Goal: Check status: Check status

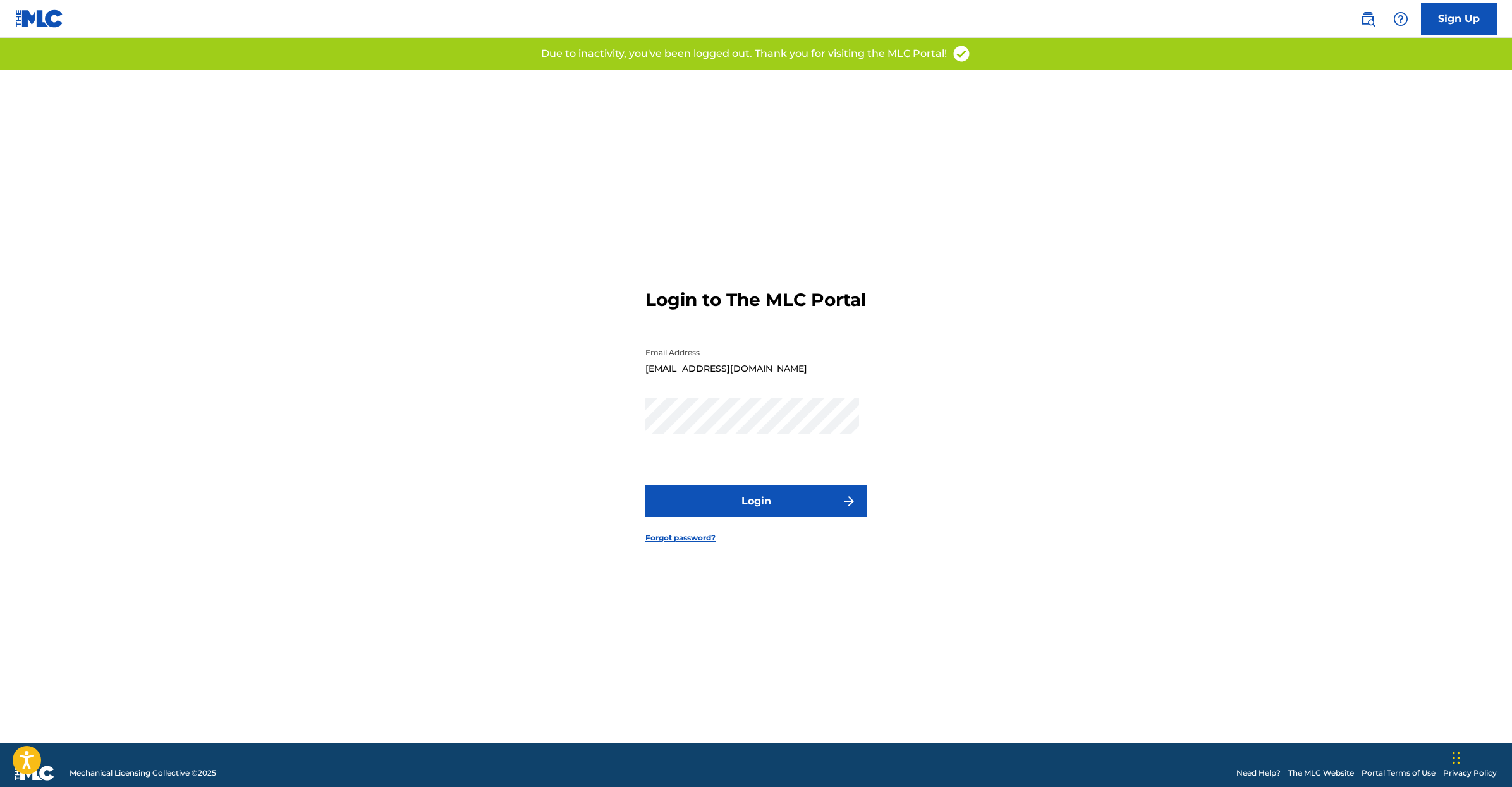
click at [751, 502] on button "Login" at bounding box center [756, 501] width 221 height 31
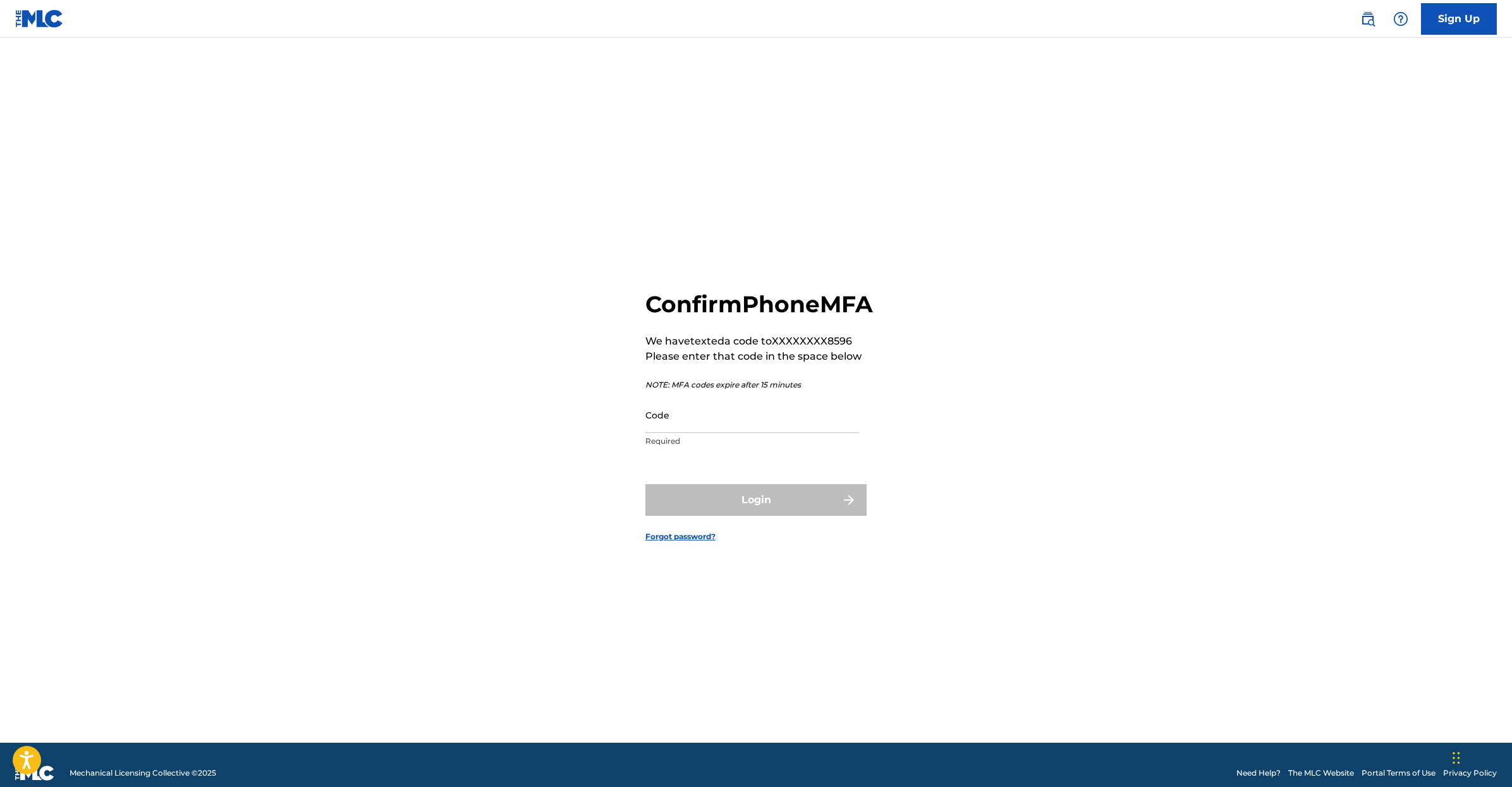
click at [690, 433] on input "Code" at bounding box center [752, 414] width 213 height 36
type input "744557"
click at [646, 484] on button "Login" at bounding box center [756, 499] width 221 height 31
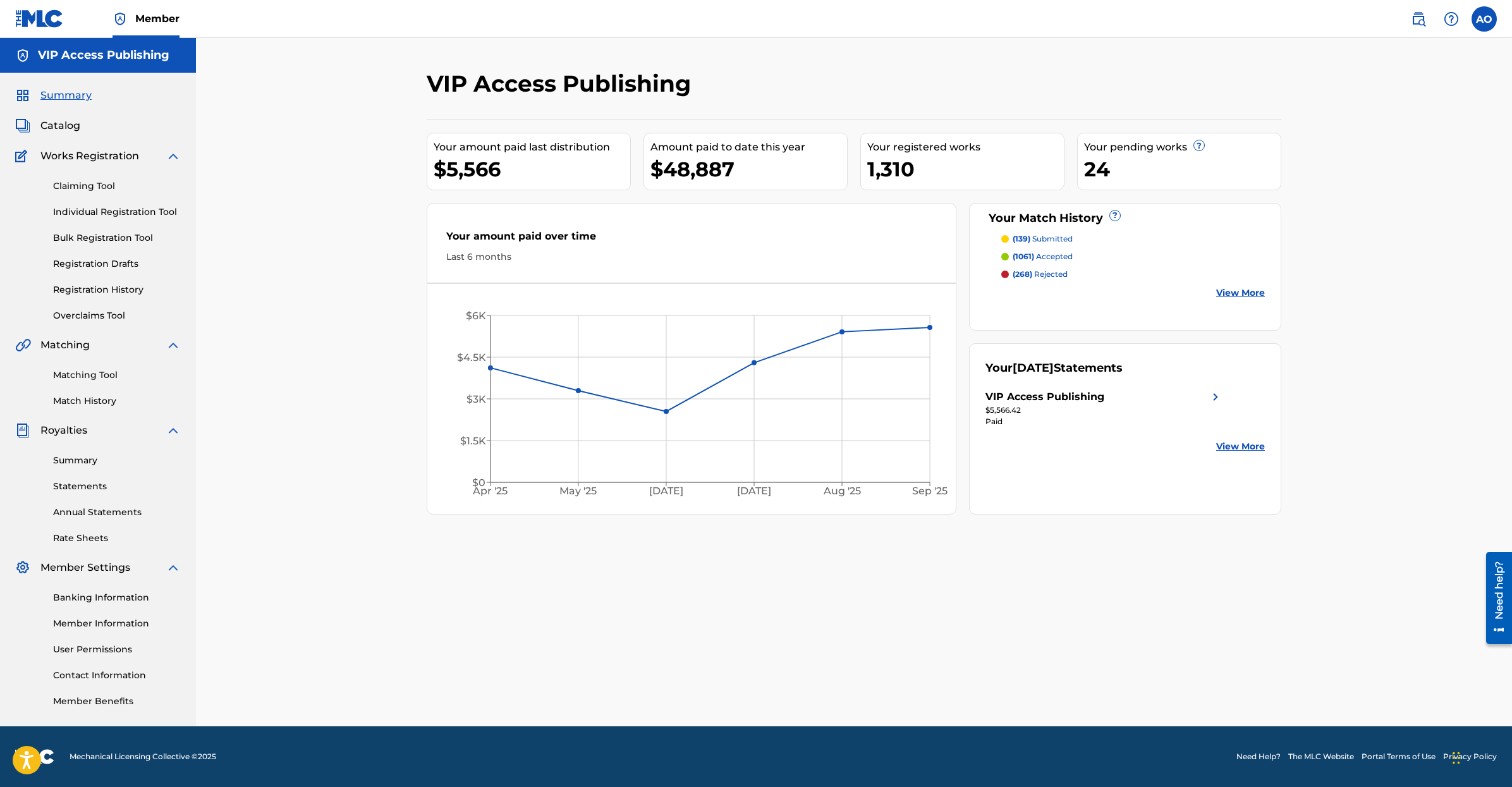
click at [55, 112] on div "Summary Catalog Works Registration Claiming Tool Individual Registration Tool B…" at bounding box center [97, 398] width 196 height 650
click at [53, 120] on span "Catalog" at bounding box center [60, 125] width 40 height 15
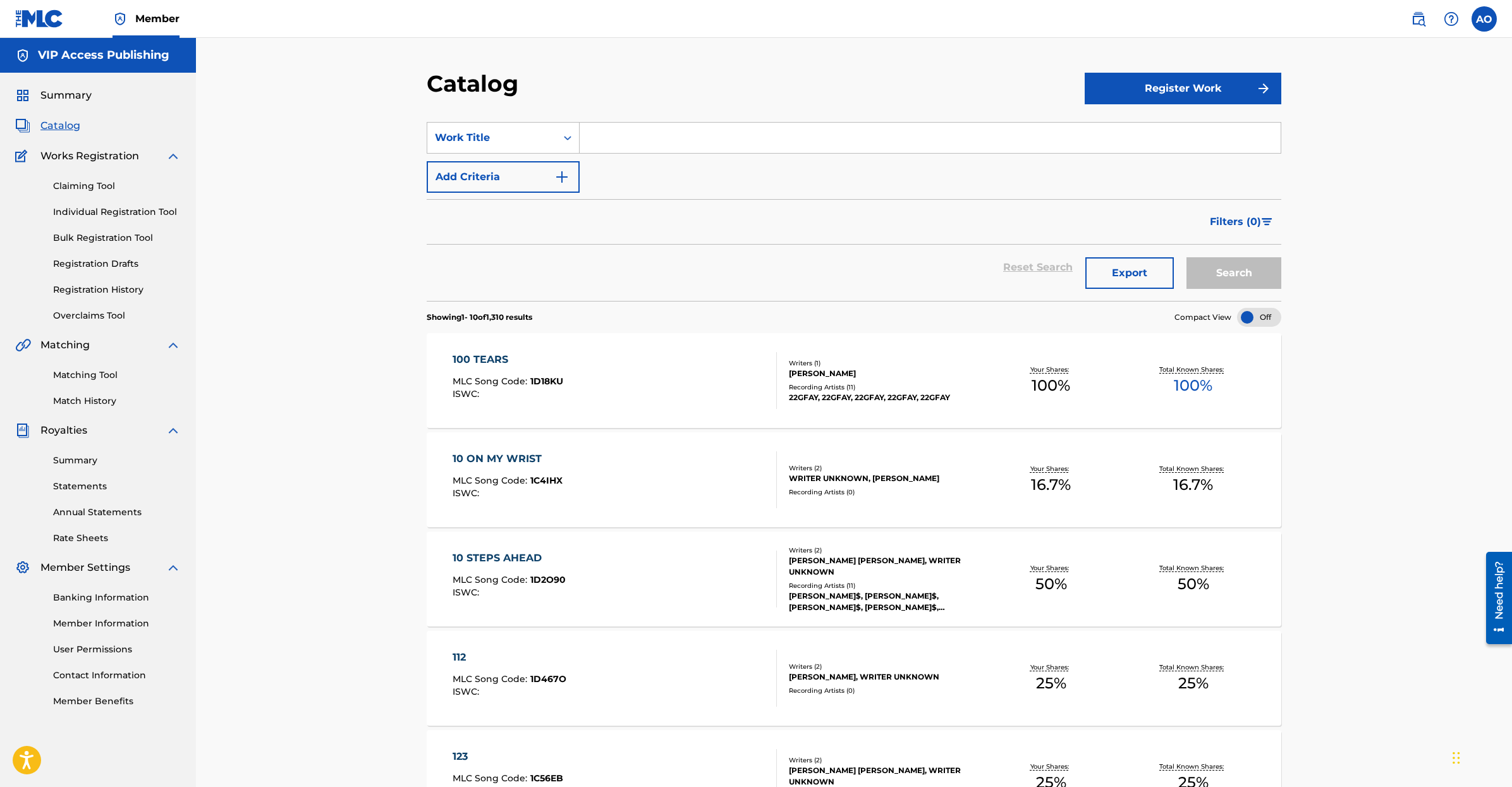
drag, startPoint x: 96, startPoint y: 394, endPoint x: 88, endPoint y: 400, distance: 10.0
click at [96, 394] on div "Matching Tool Match History" at bounding box center [97, 381] width 165 height 55
click at [88, 401] on link "Match History" at bounding box center [116, 401] width 128 height 13
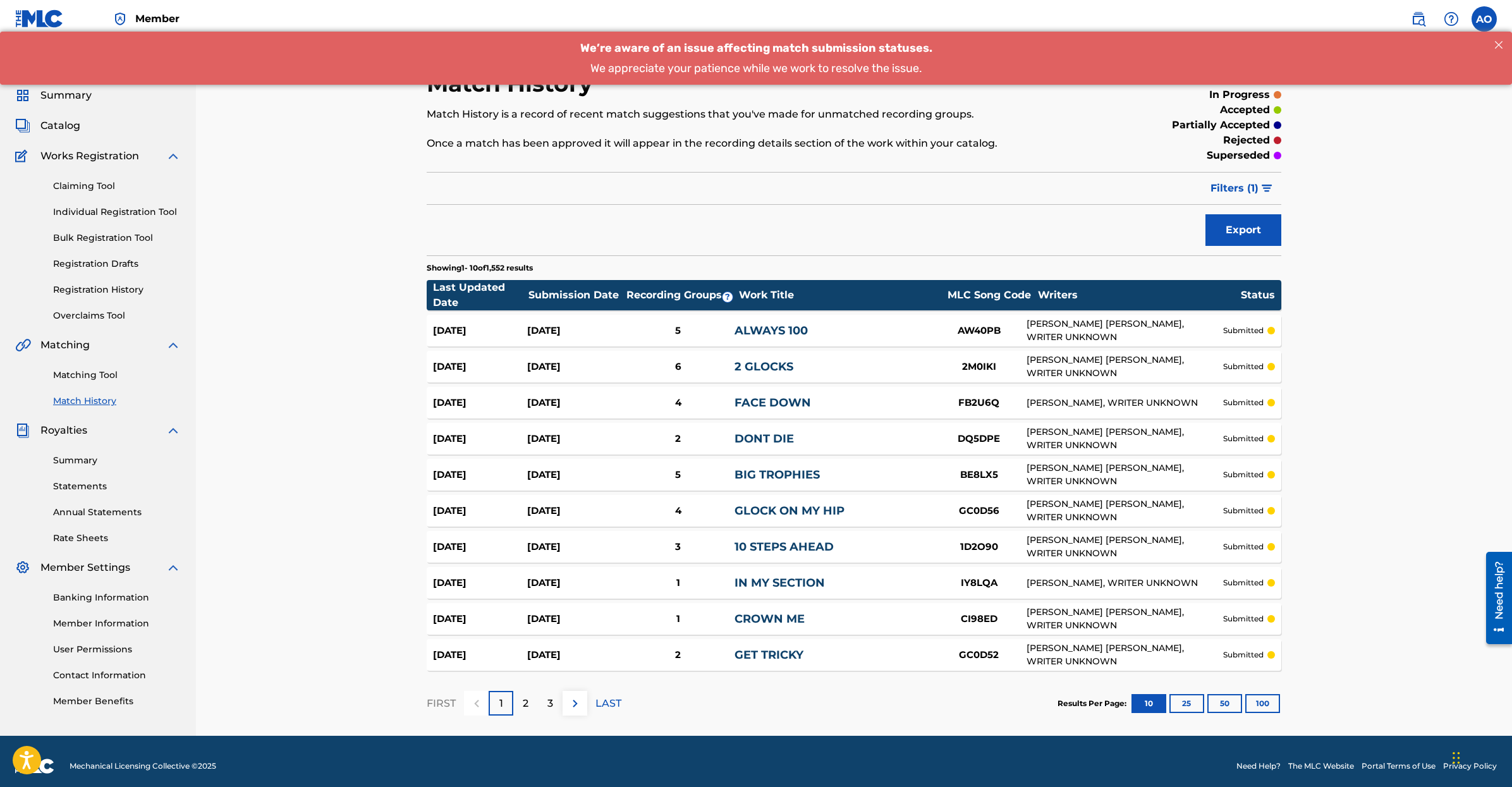
click at [88, 93] on span "Summary" at bounding box center [65, 95] width 51 height 15
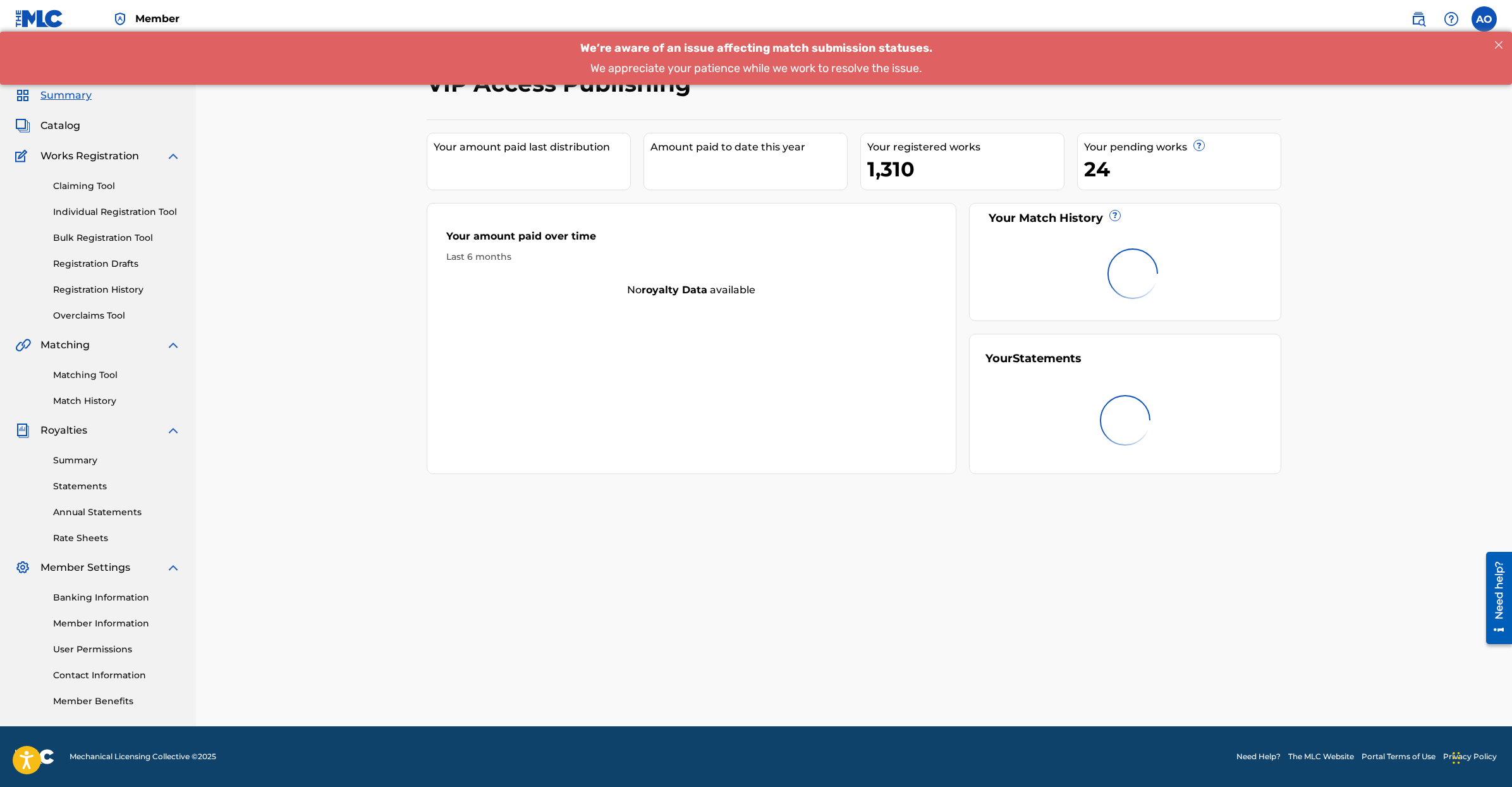
click at [88, 93] on span "Summary" at bounding box center [65, 95] width 51 height 15
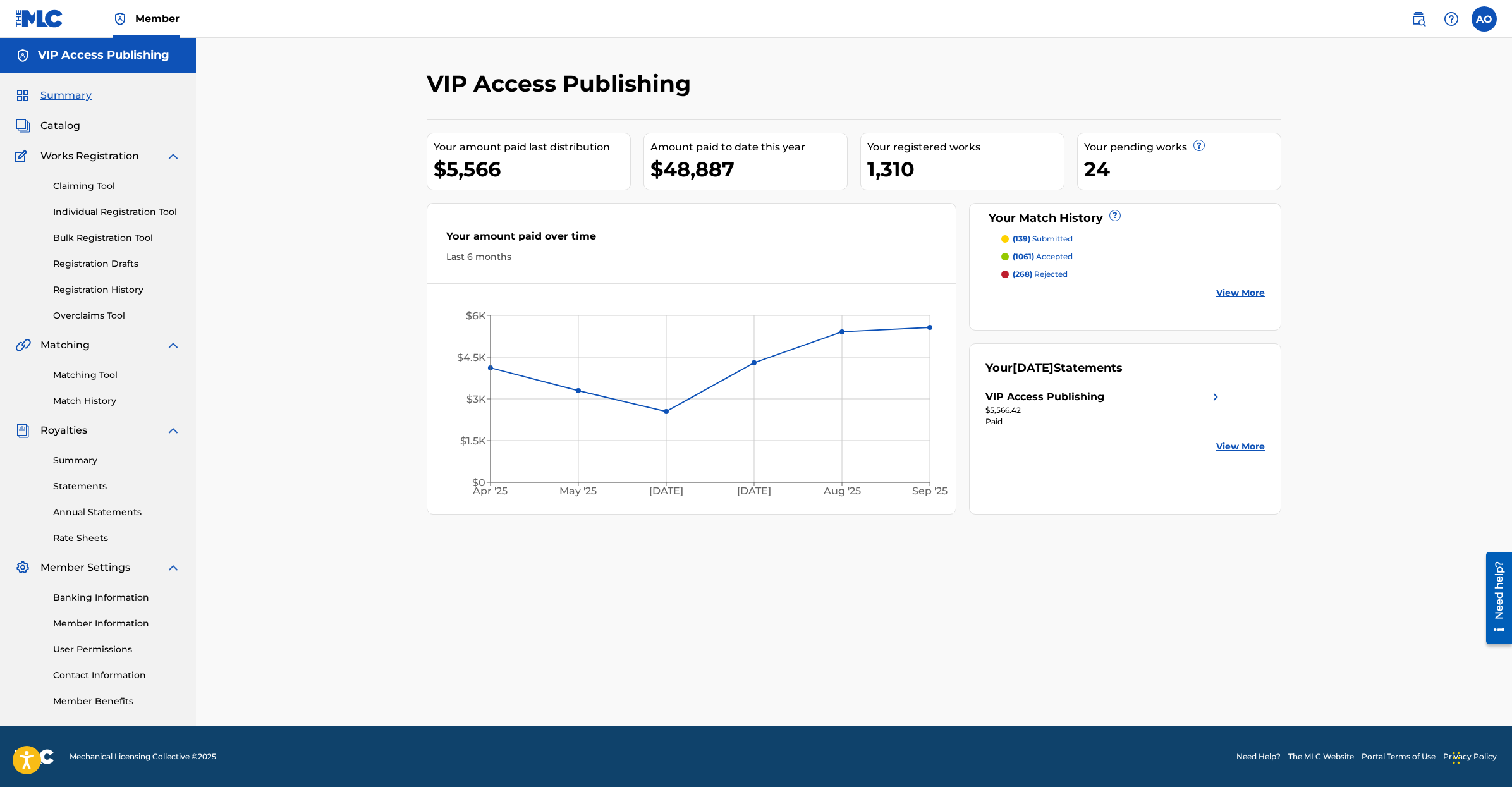
click at [110, 290] on link "Registration History" at bounding box center [116, 289] width 128 height 13
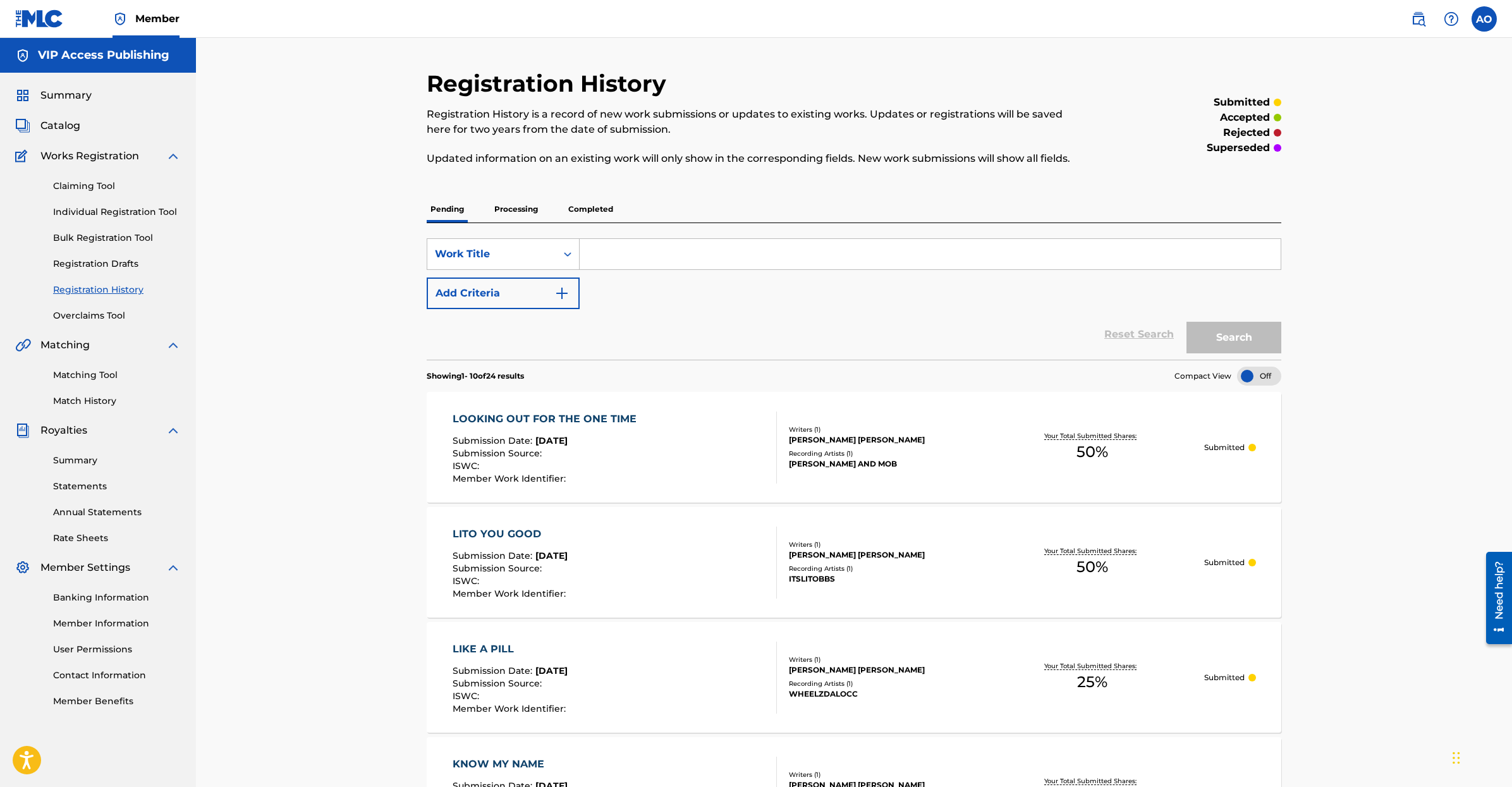
click at [518, 209] on p "Processing" at bounding box center [515, 209] width 51 height 27
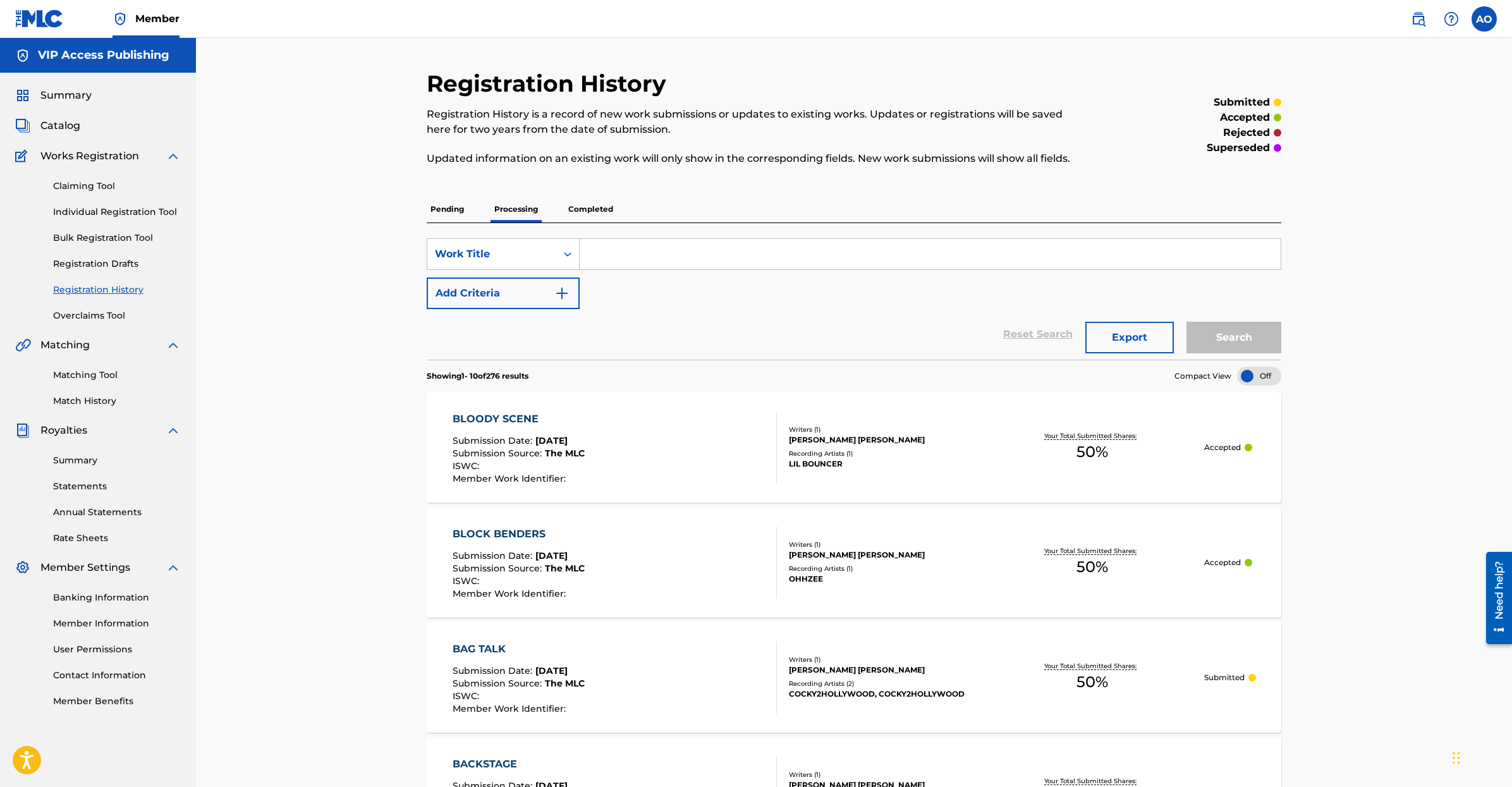
click at [628, 213] on div "Pending Processing Completed" at bounding box center [854, 209] width 855 height 27
click at [598, 209] on p "Completed" at bounding box center [590, 209] width 53 height 27
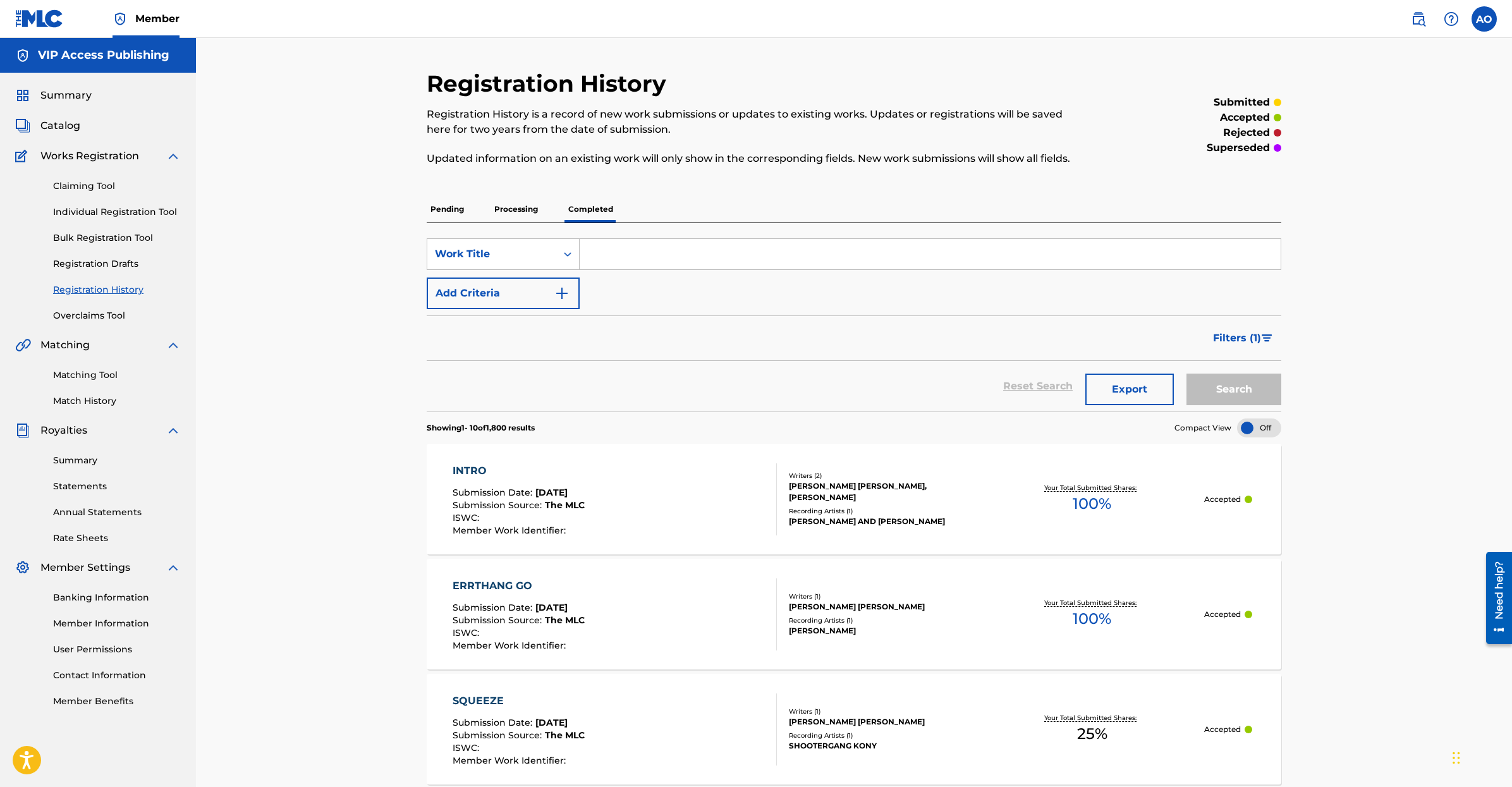
scroll to position [1, 0]
drag, startPoint x: 395, startPoint y: 472, endPoint x: 509, endPoint y: 470, distance: 114.0
copy div "INTRO"
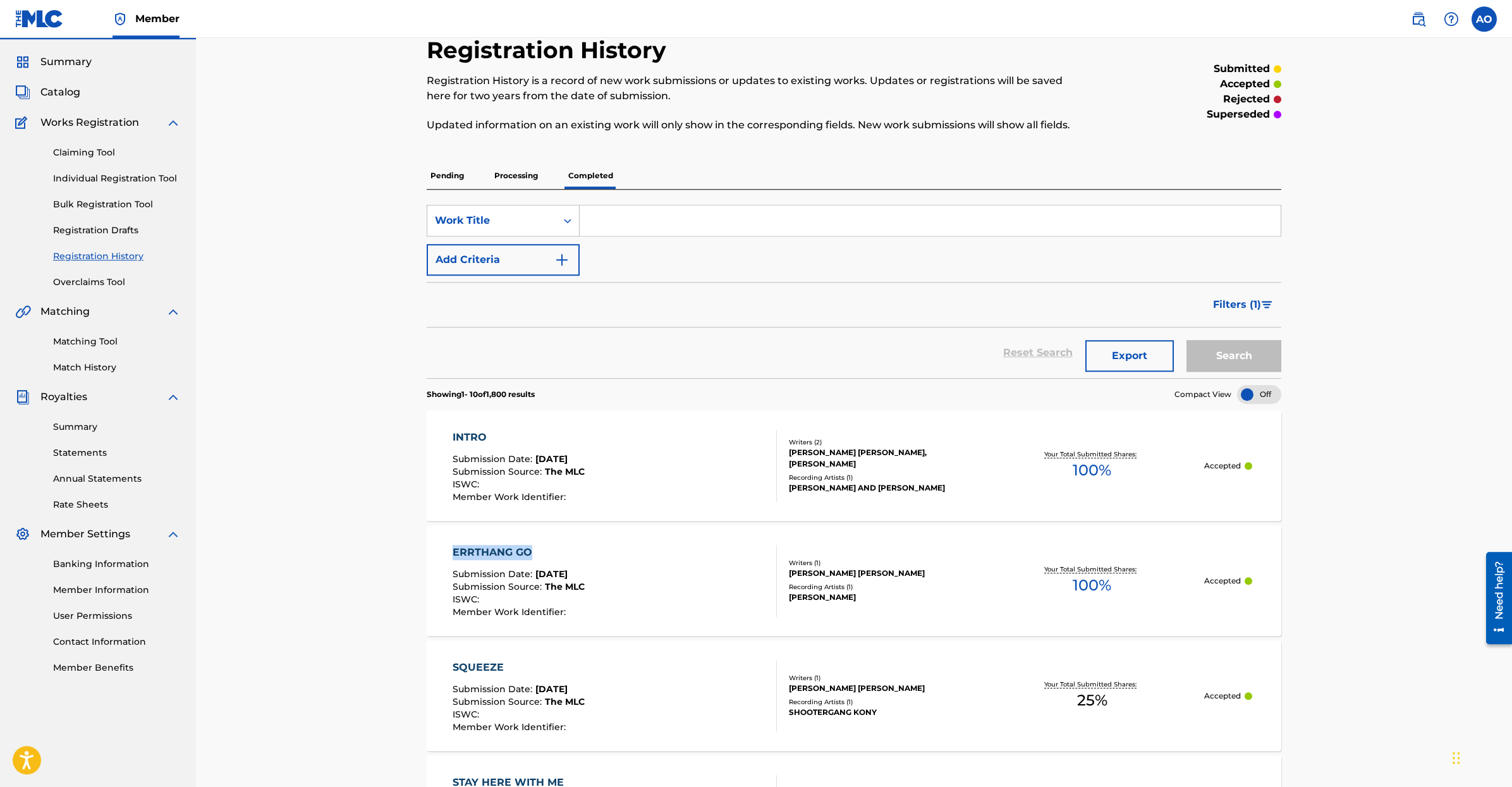
drag, startPoint x: 468, startPoint y: 546, endPoint x: 667, endPoint y: 356, distance: 275.1
copy div "ERRTHANG GO"
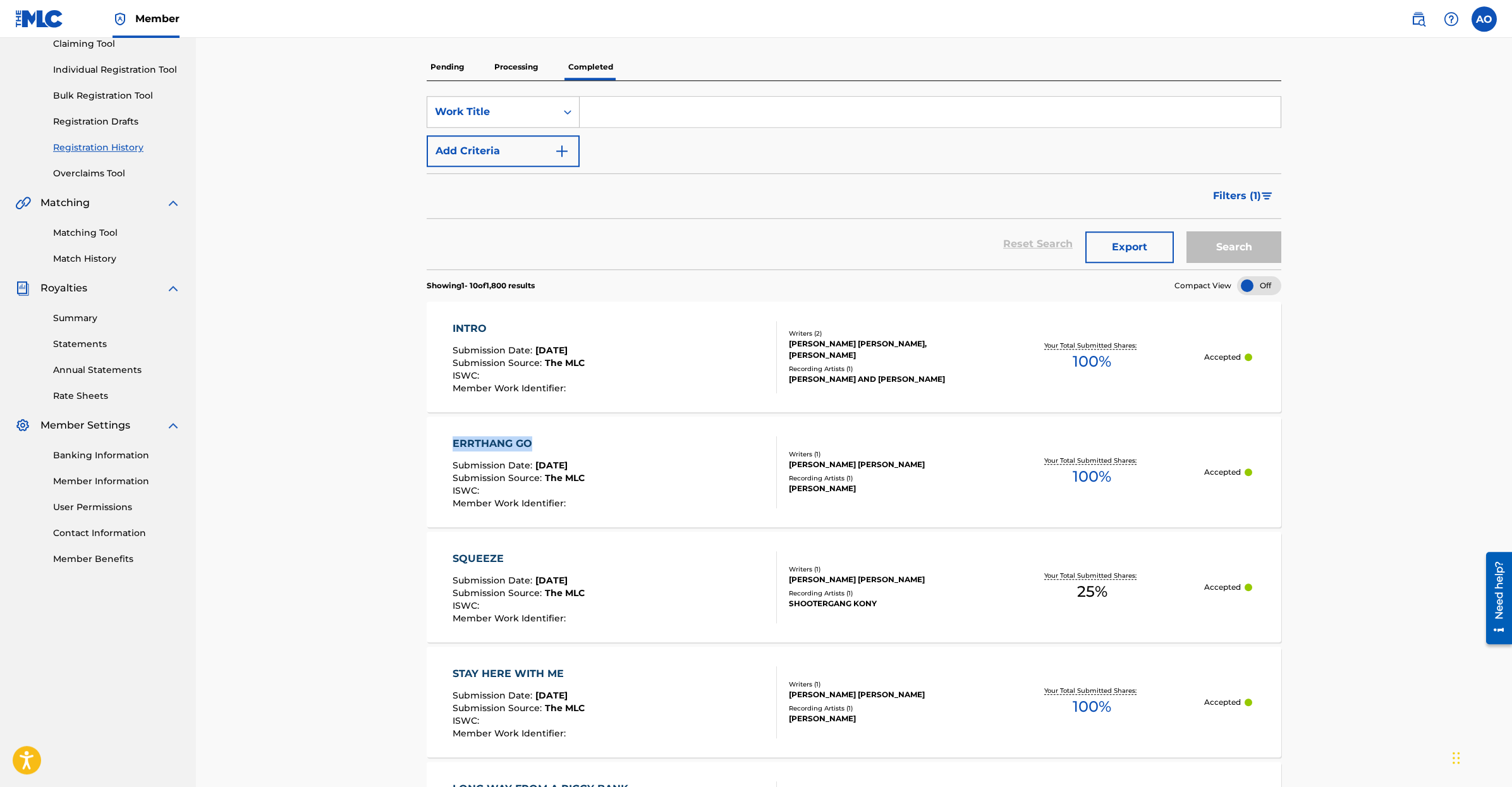
scroll to position [227, 0]
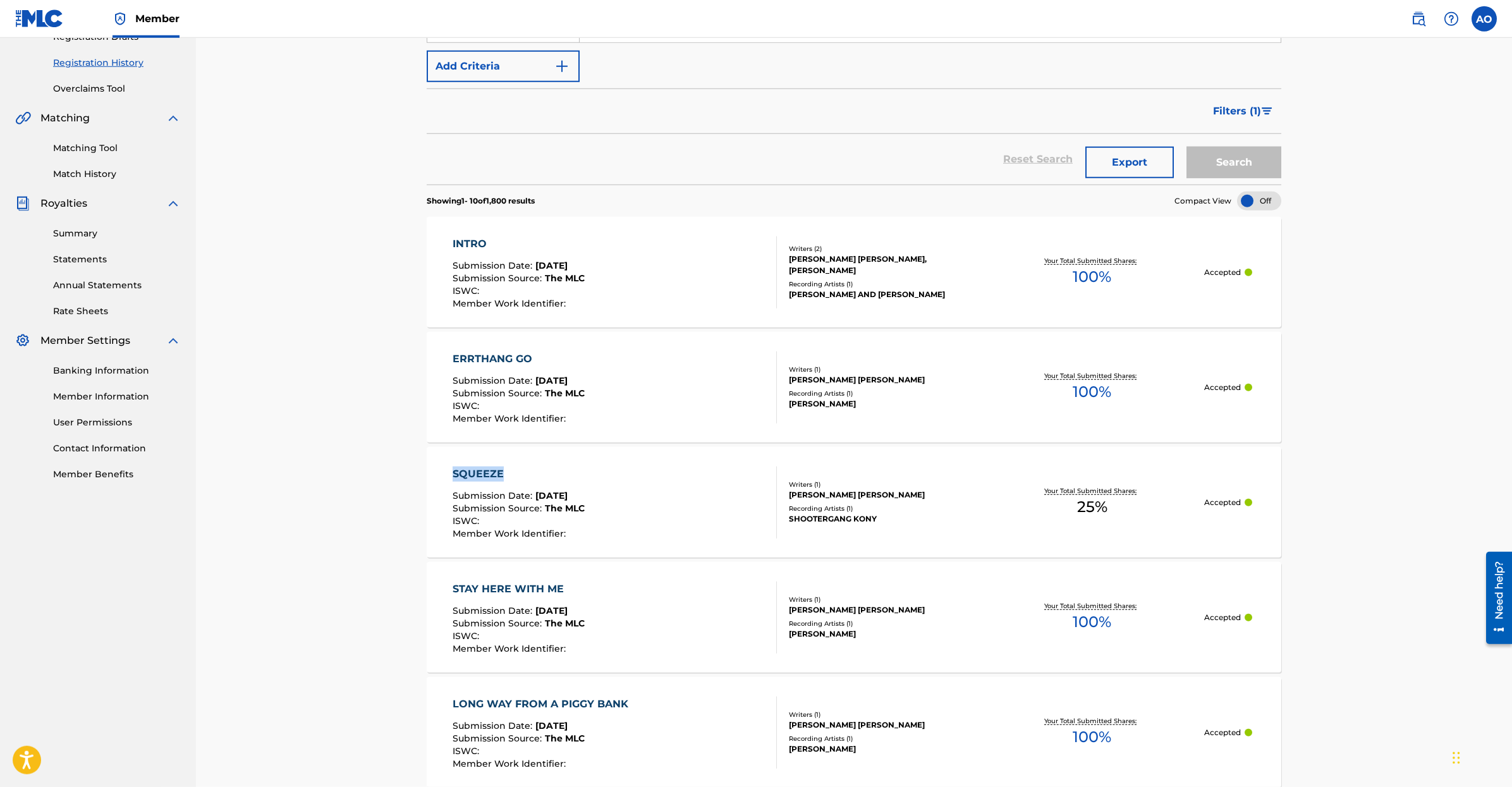
drag, startPoint x: 392, startPoint y: 474, endPoint x: 559, endPoint y: 282, distance: 254.5
click at [507, 474] on div "Registration History Registration History is a record of new work submissions o…" at bounding box center [853, 629] width 1316 height 1637
copy div "SQUEEZE"
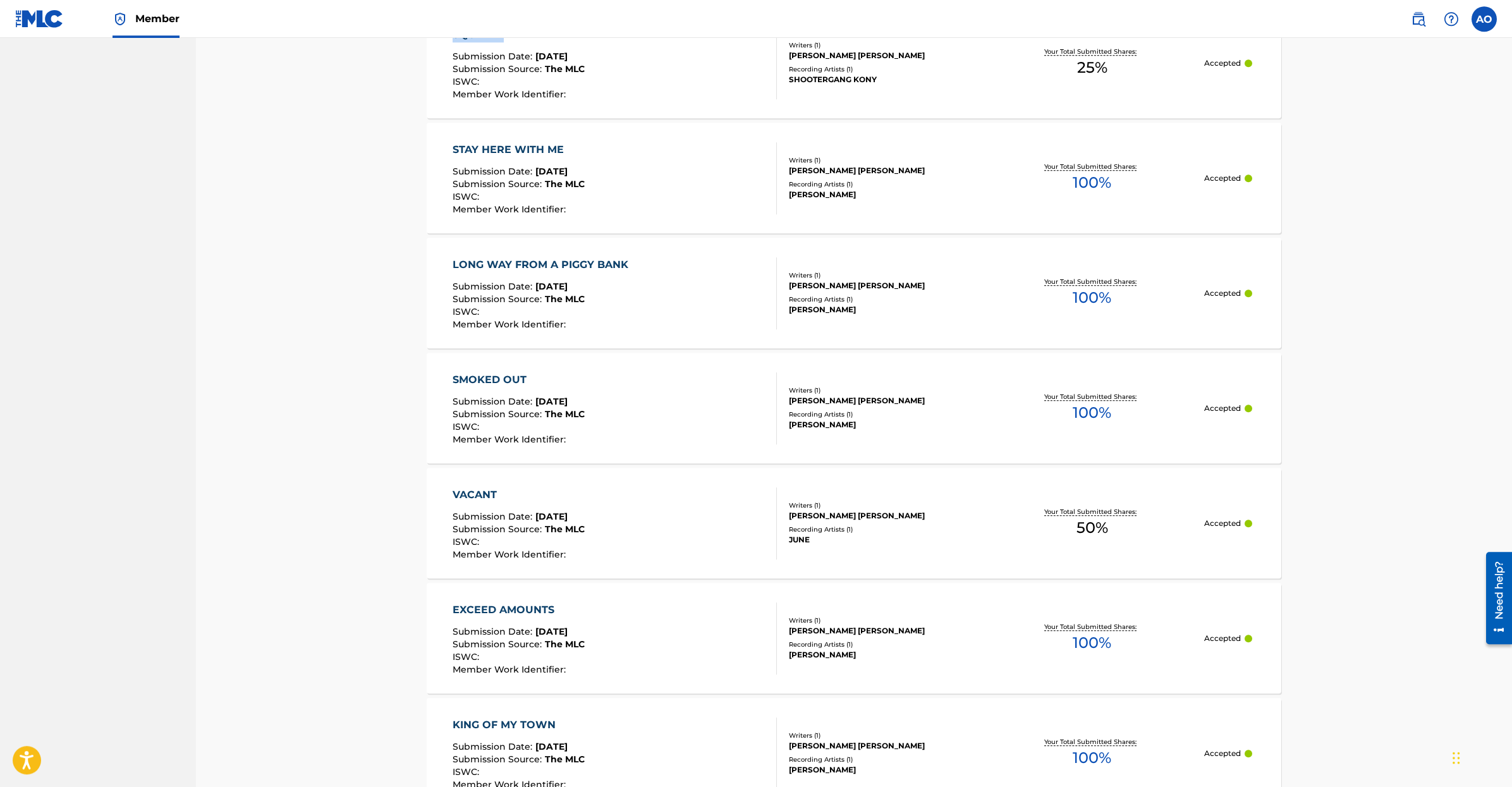
scroll to position [666, 0]
drag, startPoint x: 416, startPoint y: 147, endPoint x: 576, endPoint y: 70, distance: 177.6
click at [568, 146] on div "Registration History Registration History is a record of new work submissions o…" at bounding box center [854, 207] width 885 height 1606
copy div "STAY HERE WITH ME"
drag, startPoint x: 406, startPoint y: 267, endPoint x: 631, endPoint y: 155, distance: 251.3
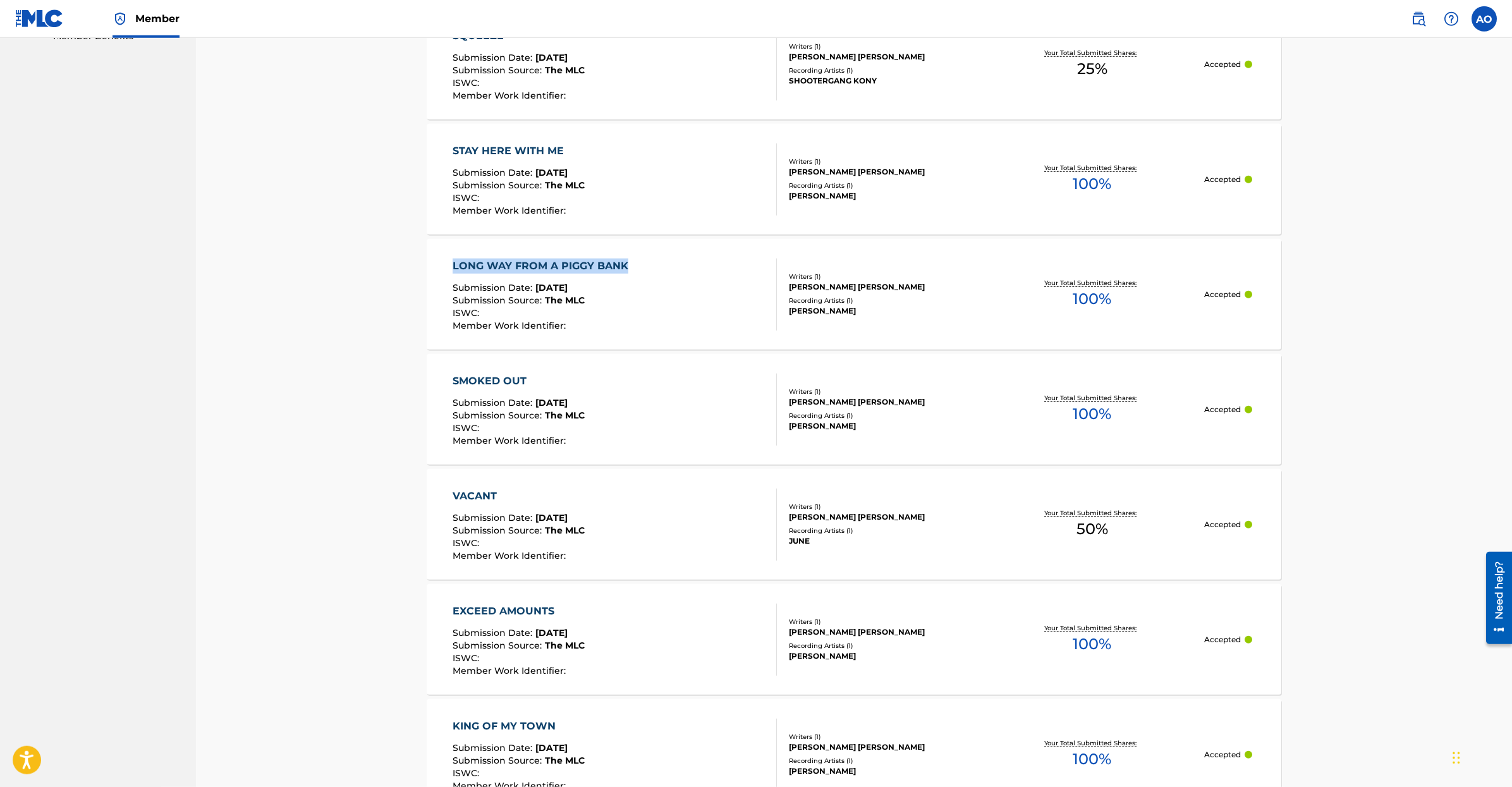
click at [628, 264] on div "Registration History Registration History is a record of new work submissions o…" at bounding box center [853, 191] width 1316 height 1637
copy div "LONG WAY FROM A PIGGY BANK"
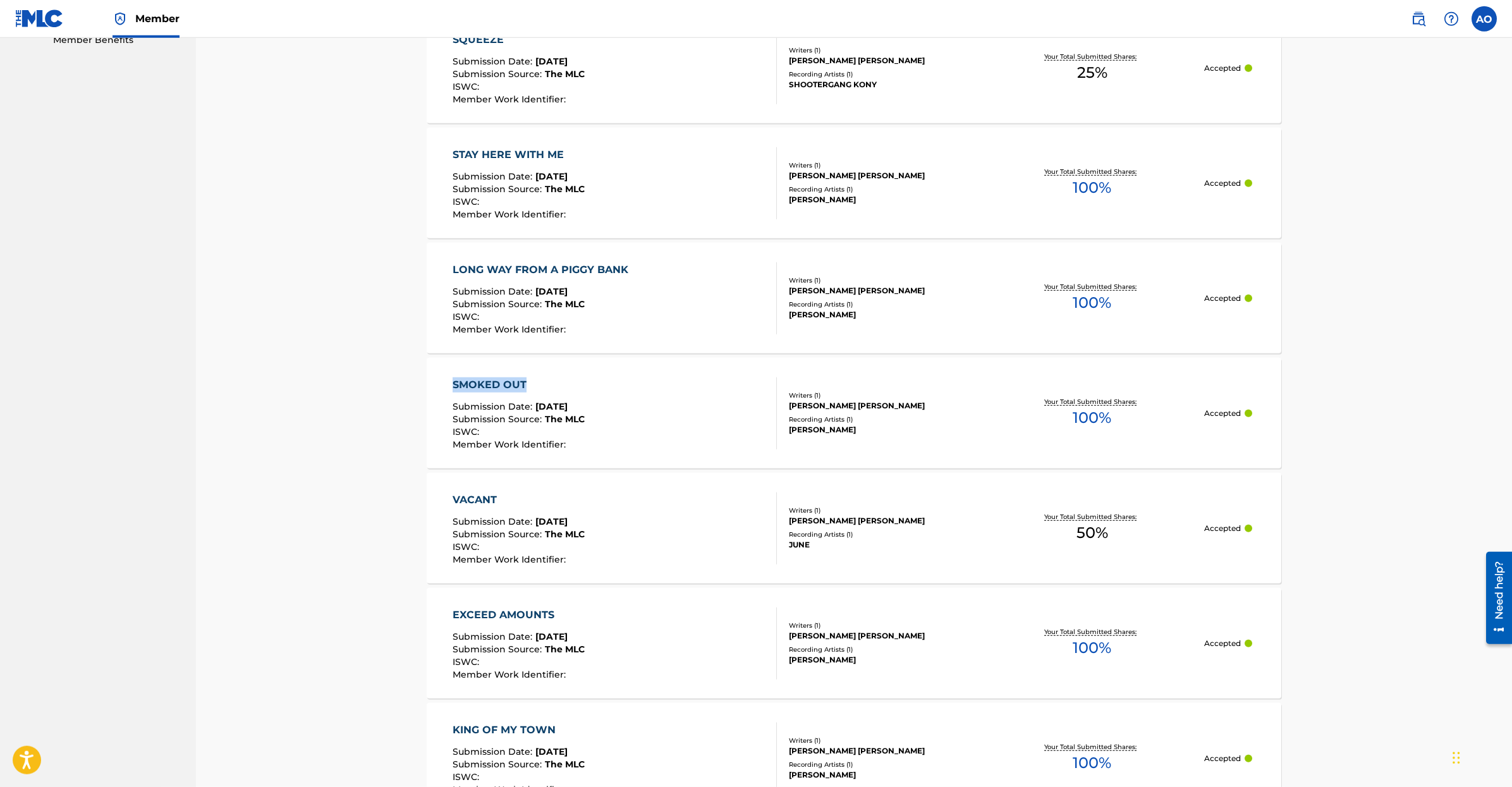
drag, startPoint x: 407, startPoint y: 374, endPoint x: 559, endPoint y: 340, distance: 155.8
click at [540, 379] on div "Registration History Registration History is a record of new work submissions o…" at bounding box center [853, 195] width 1316 height 1637
copy div "SMOKED OUT"
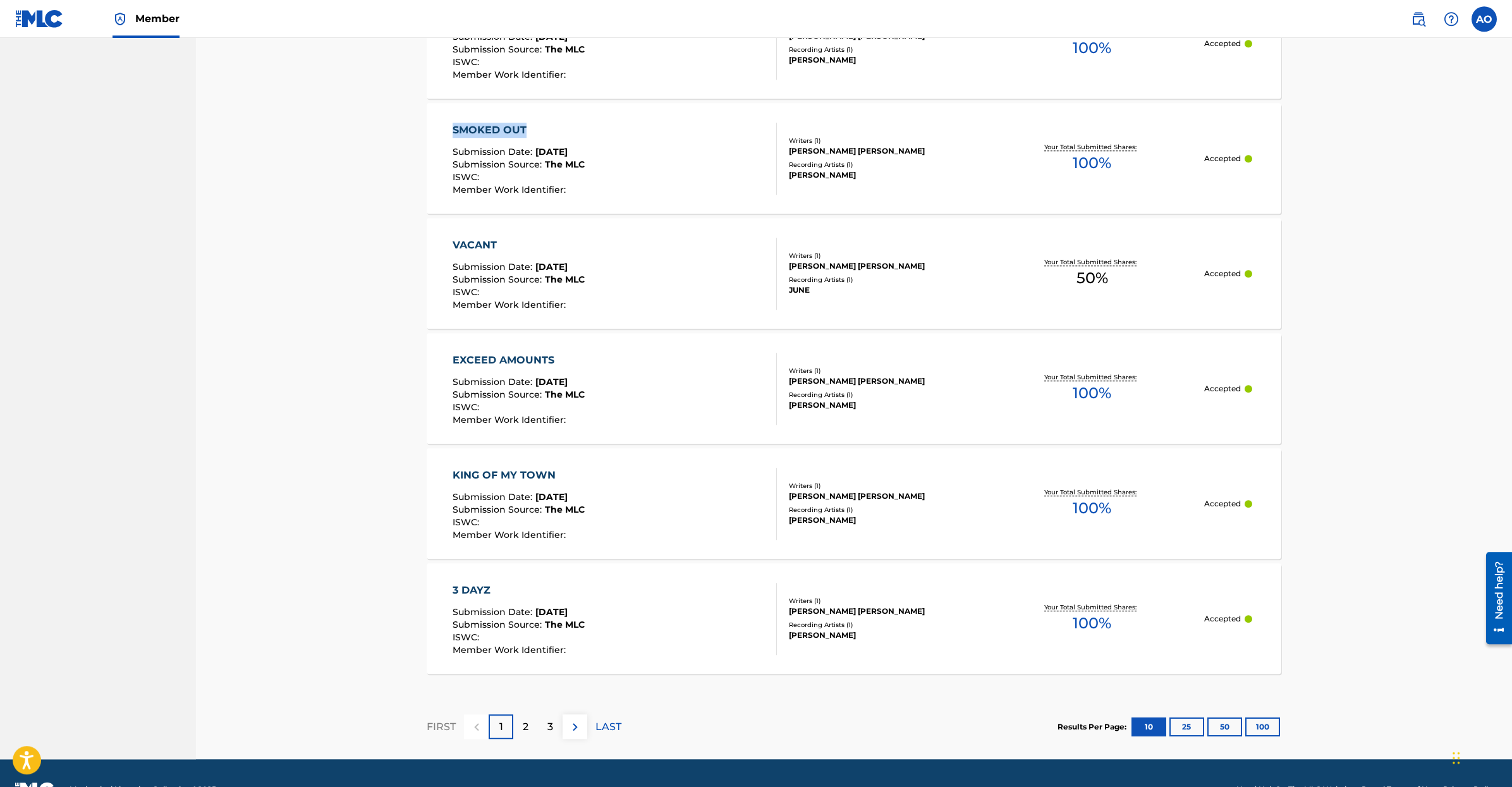
scroll to position [949, 0]
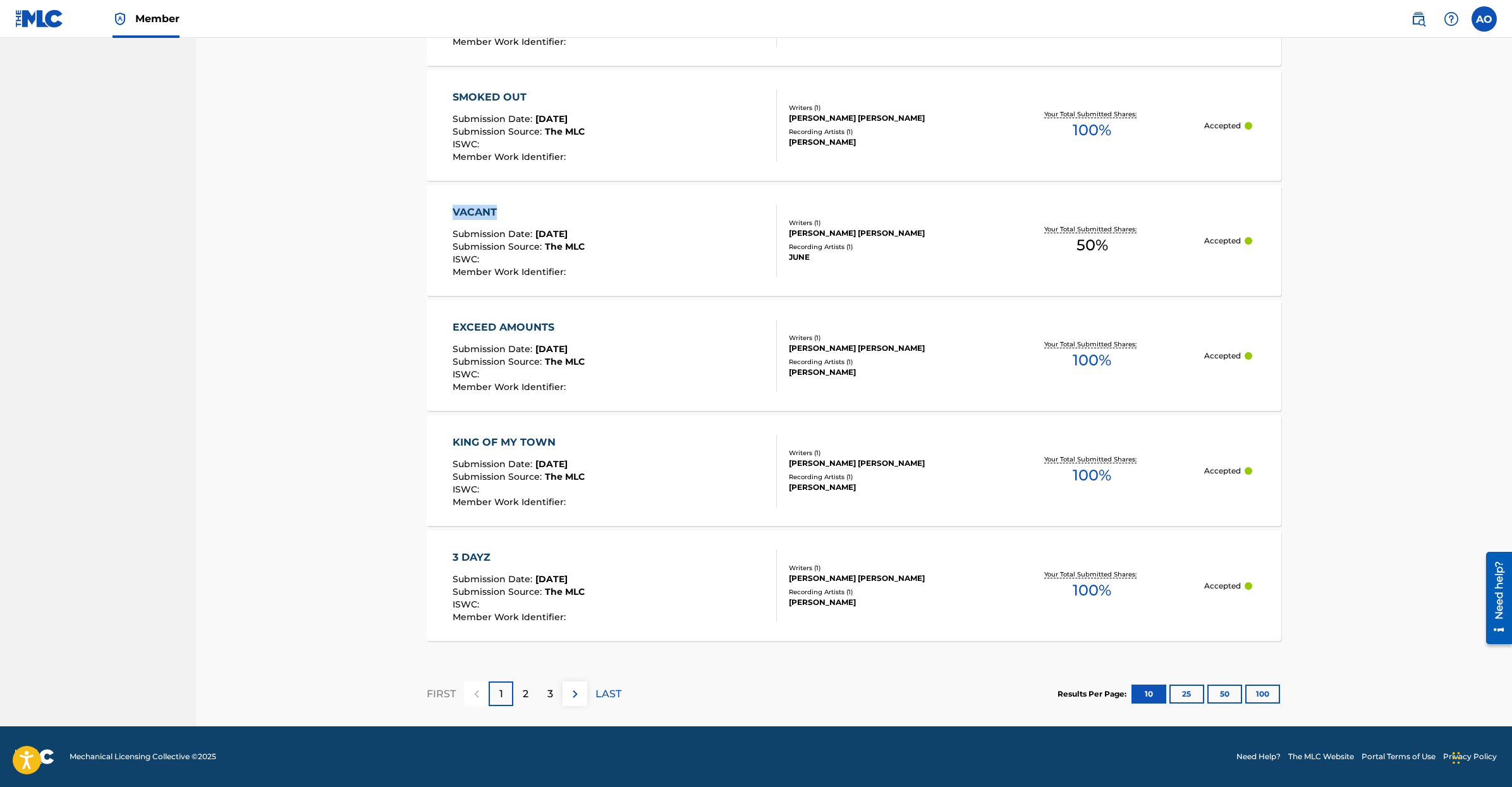
copy div "VACANT"
drag, startPoint x: 391, startPoint y: 328, endPoint x: 622, endPoint y: 227, distance: 252.1
copy div "EXCEED AMOUNTS"
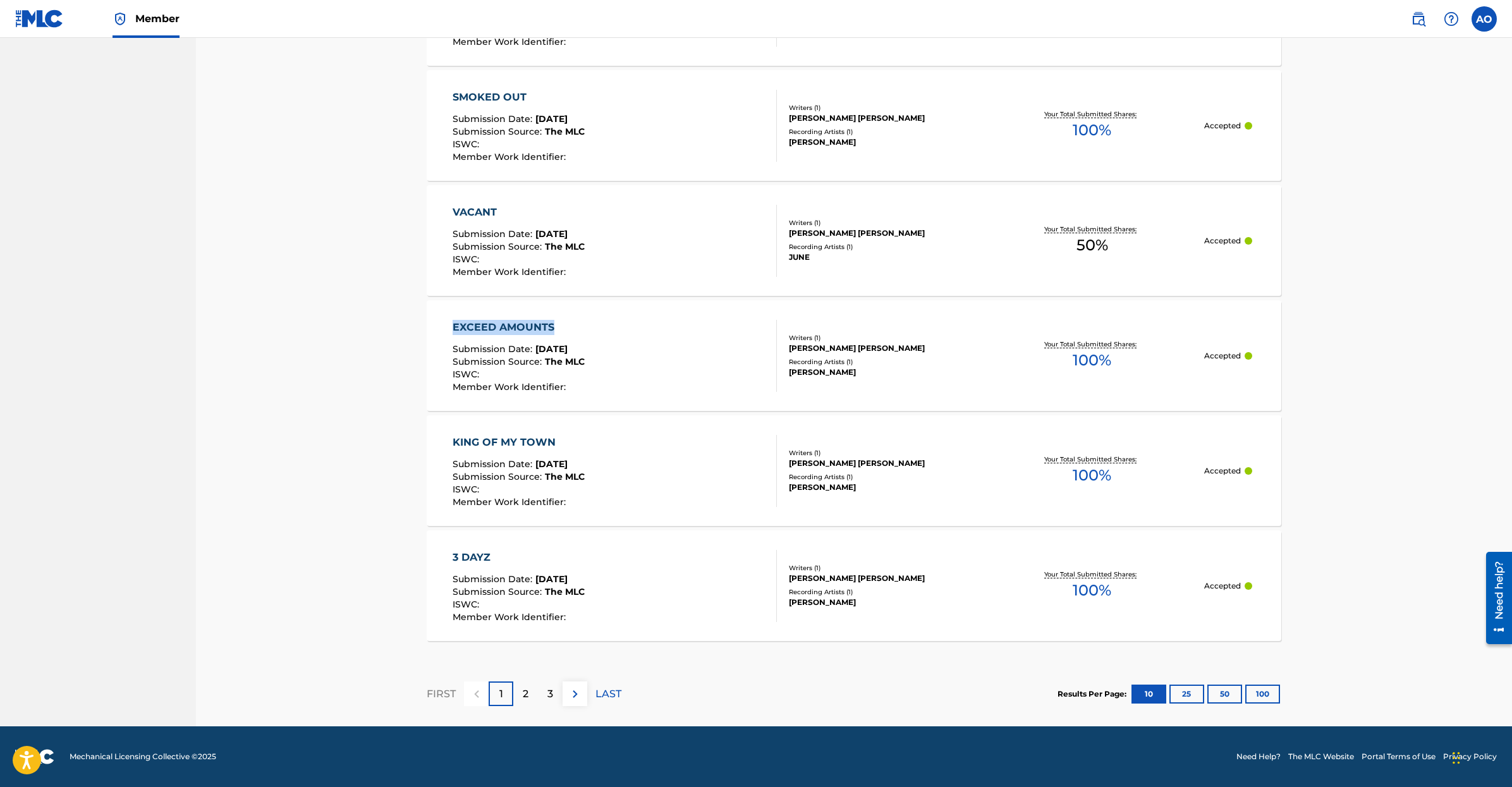
scroll to position [940, 0]
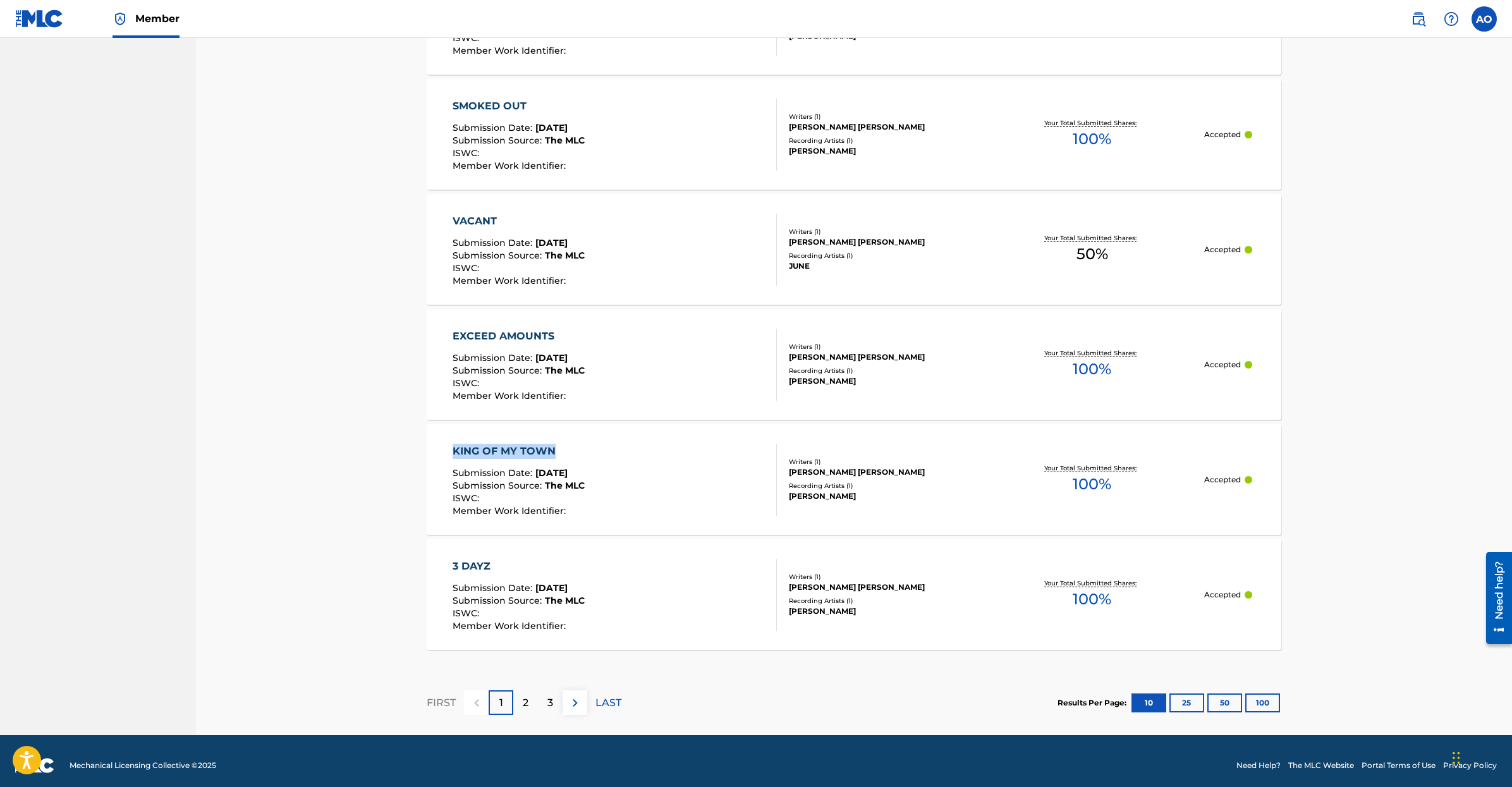
drag, startPoint x: 403, startPoint y: 452, endPoint x: 574, endPoint y: 436, distance: 171.7
drag, startPoint x: 410, startPoint y: 451, endPoint x: 557, endPoint y: 447, distance: 147.1
copy div "KING OF MY TOWN"
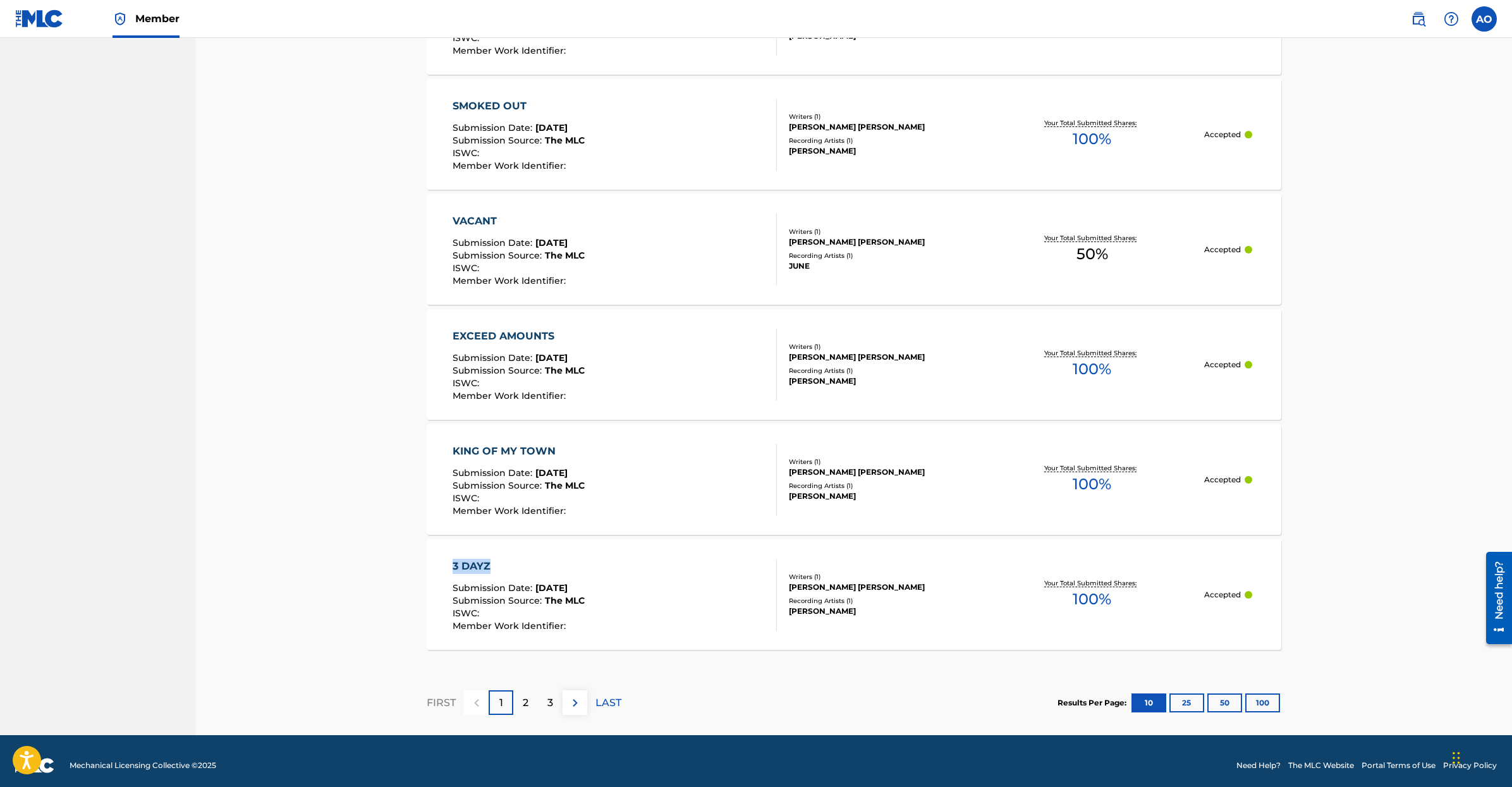
drag, startPoint x: 406, startPoint y: 557, endPoint x: 530, endPoint y: 555, distance: 124.0
copy div "3 DAYZ"
click at [520, 711] on div "2" at bounding box center [526, 703] width 25 height 25
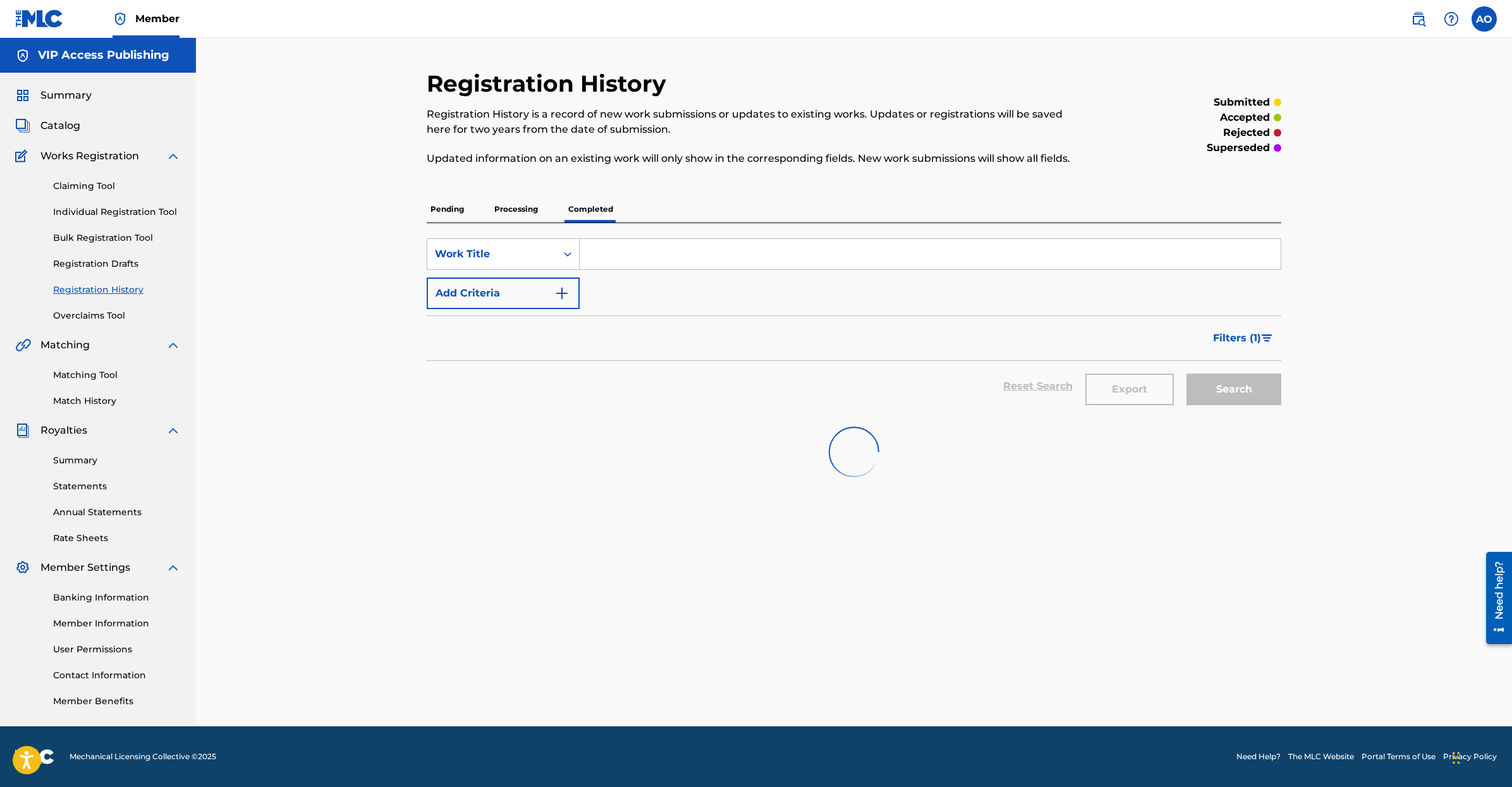
scroll to position [0, 0]
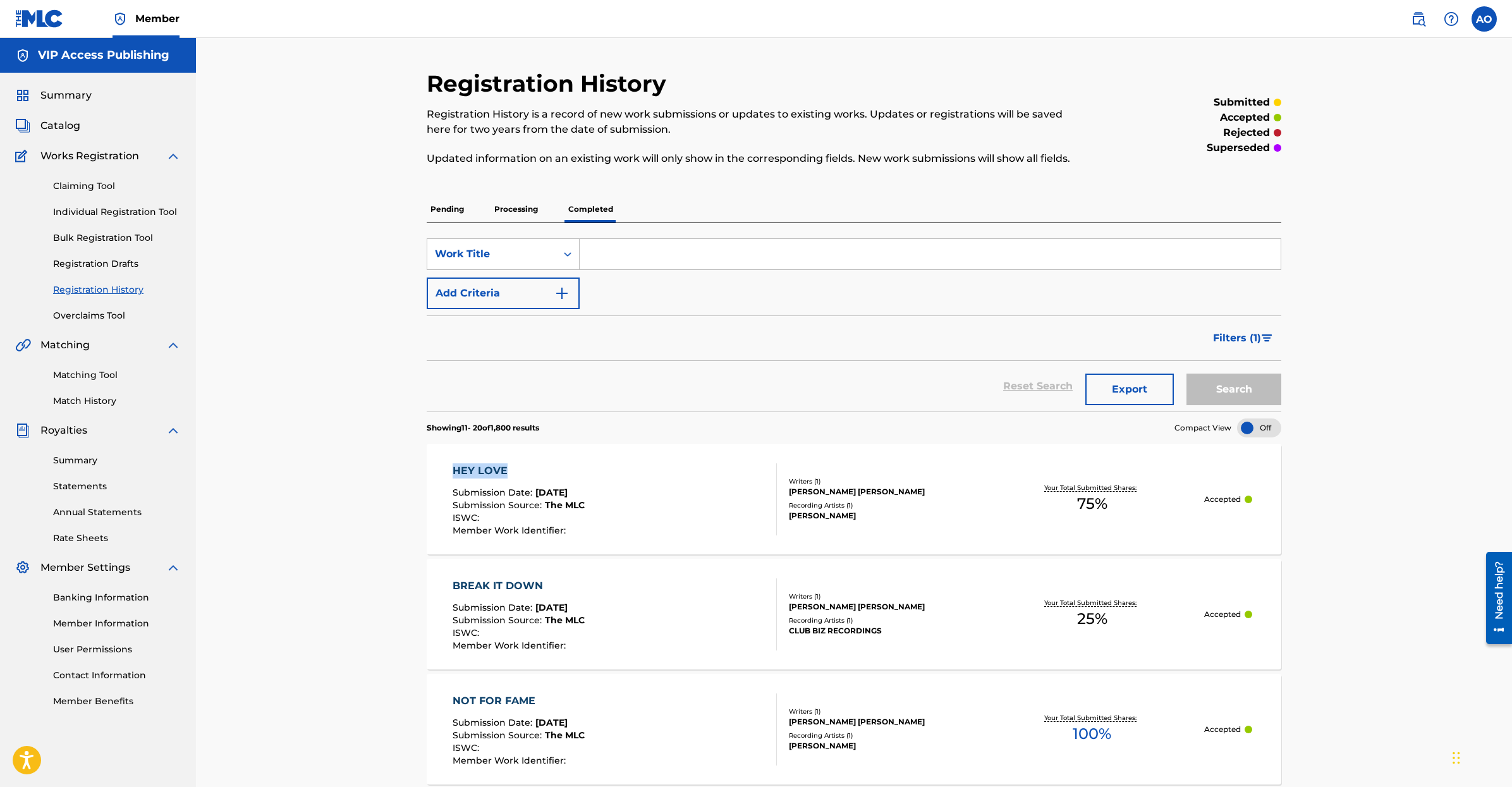
drag, startPoint x: 396, startPoint y: 470, endPoint x: 632, endPoint y: 347, distance: 266.1
drag, startPoint x: 416, startPoint y: 591, endPoint x: 460, endPoint y: 579, distance: 45.6
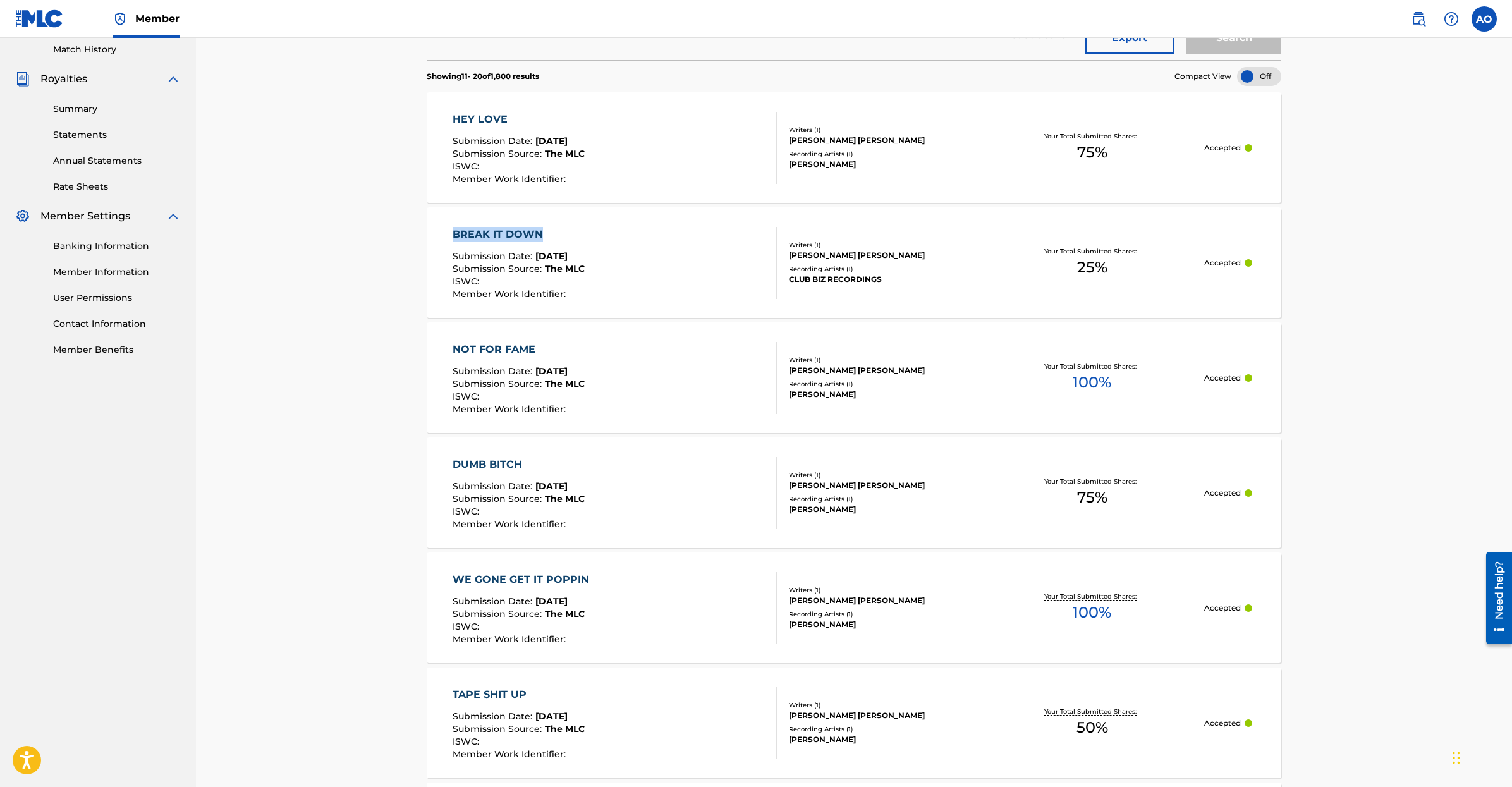
scroll to position [352, 0]
drag, startPoint x: 380, startPoint y: 351, endPoint x: 541, endPoint y: 356, distance: 161.1
click at [541, 352] on div "Registration History Registration History is a record of new work submissions o…" at bounding box center [853, 504] width 1316 height 1637
drag, startPoint x: 422, startPoint y: 464, endPoint x: 523, endPoint y: 455, distance: 101.4
click at [522, 460] on div "Registration History Registration History is a record of new work submissions o…" at bounding box center [854, 521] width 885 height 1606
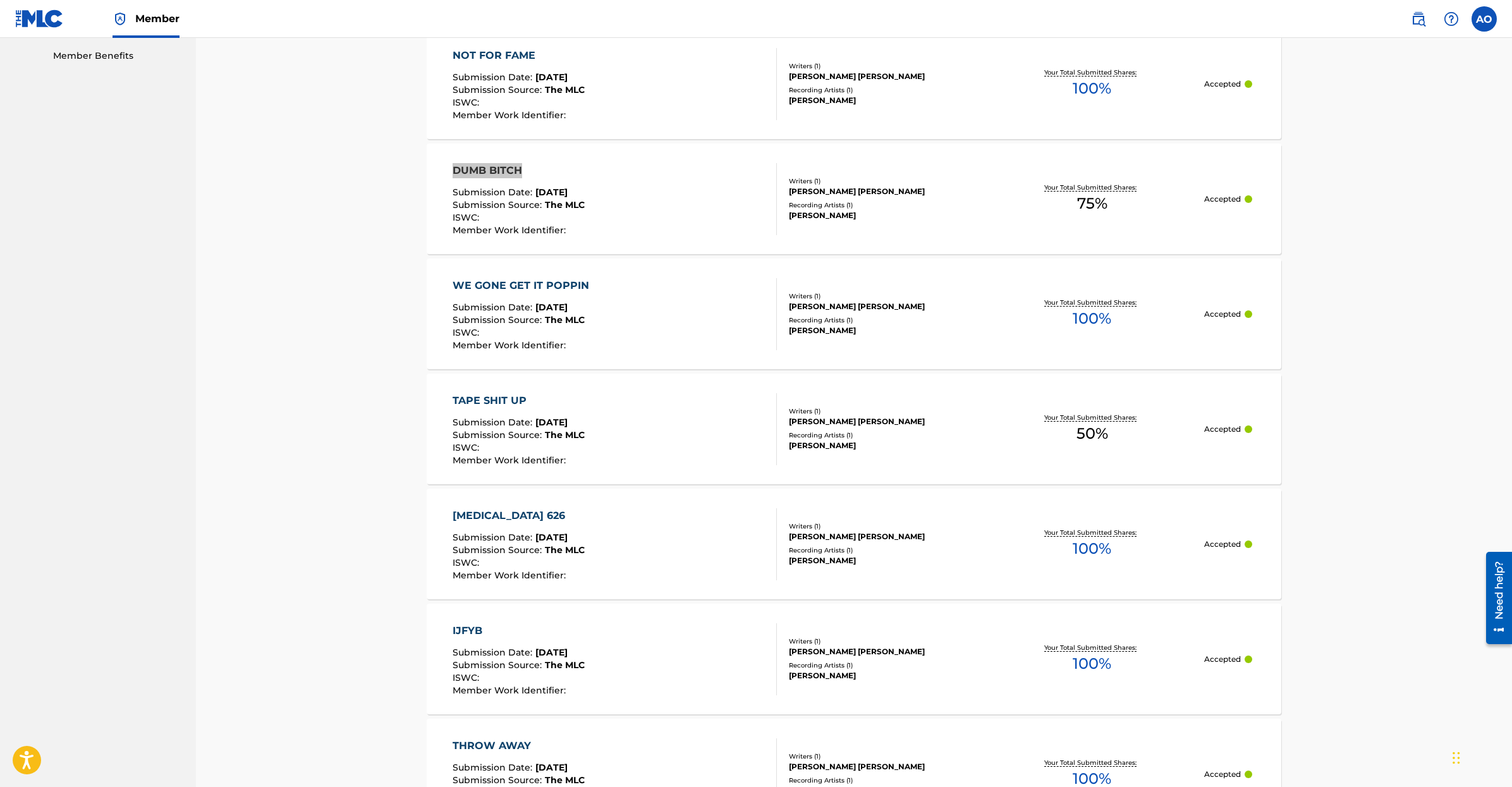
scroll to position [652, 0]
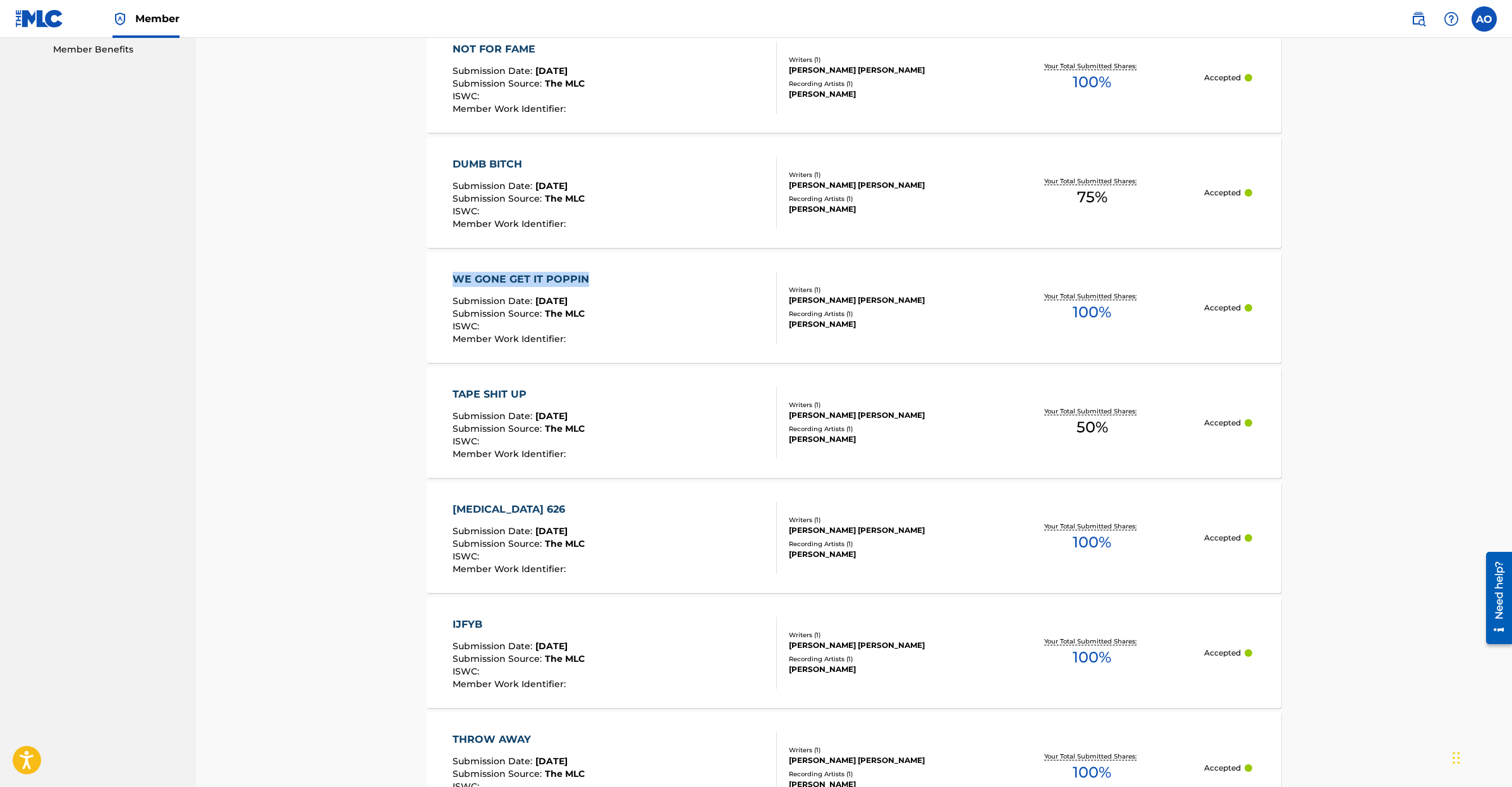
drag, startPoint x: 397, startPoint y: 269, endPoint x: 582, endPoint y: 284, distance: 185.6
click at [590, 279] on div "Registration History Registration History is a record of new work submissions o…" at bounding box center [853, 205] width 1316 height 1637
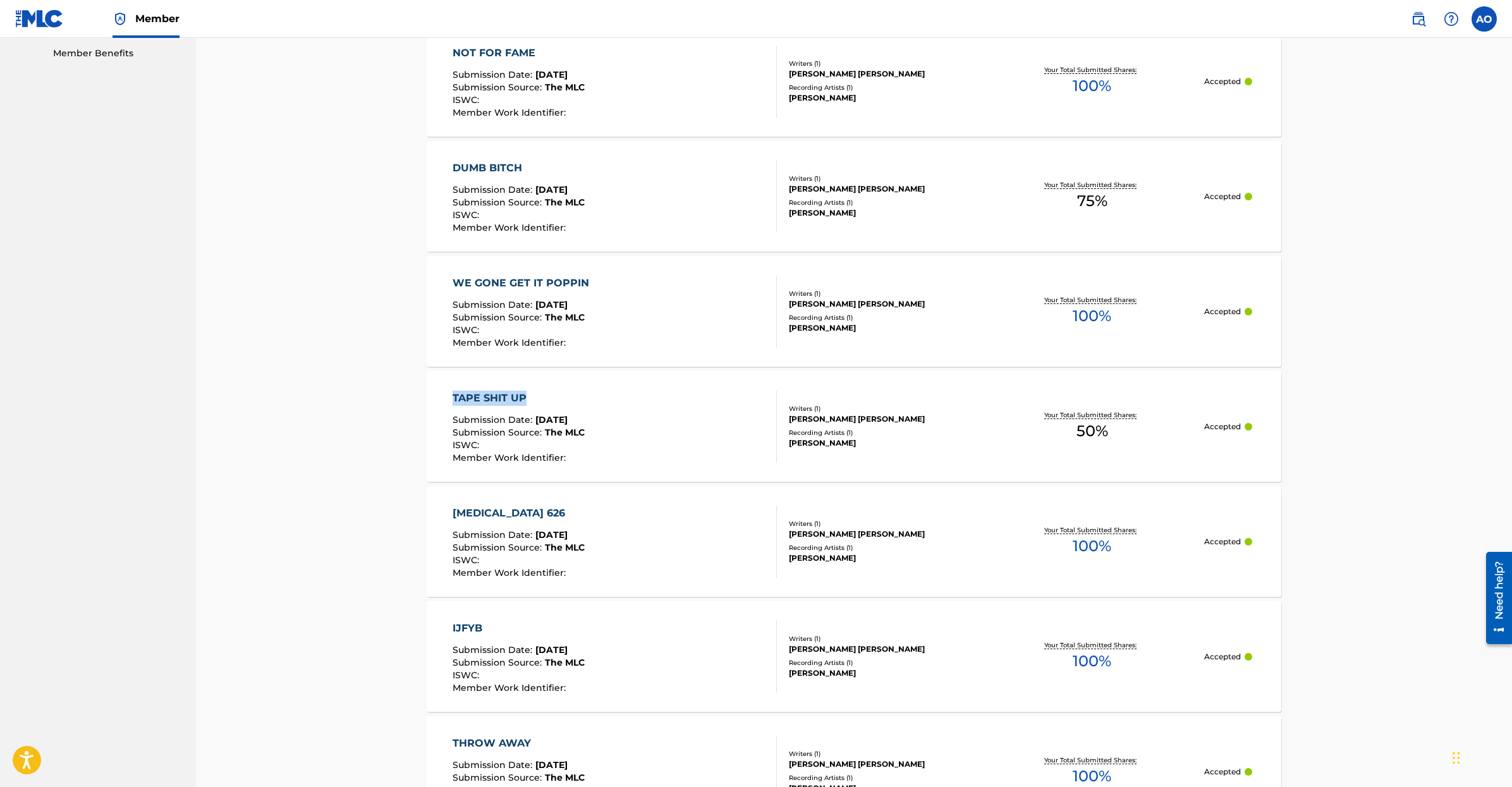
drag, startPoint x: 415, startPoint y: 399, endPoint x: 541, endPoint y: 388, distance: 126.5
click at [540, 389] on div "Registration History Registration History is a record of new work submissions o…" at bounding box center [854, 224] width 885 height 1606
drag, startPoint x: 407, startPoint y: 384, endPoint x: 529, endPoint y: 391, distance: 122.2
click at [527, 392] on div "Registration History Registration History is a record of new work submissions o…" at bounding box center [853, 208] width 1316 height 1637
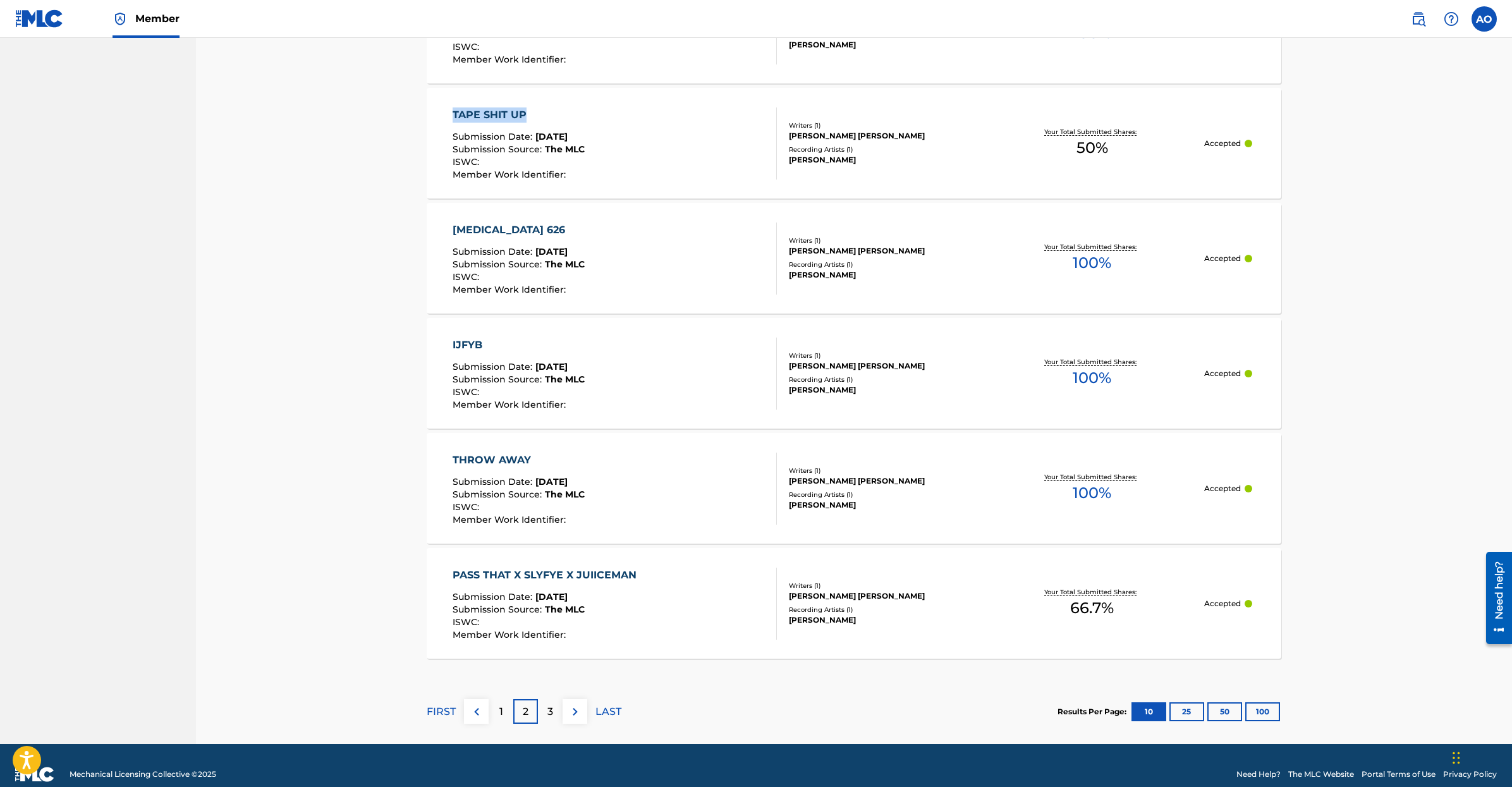
scroll to position [946, 0]
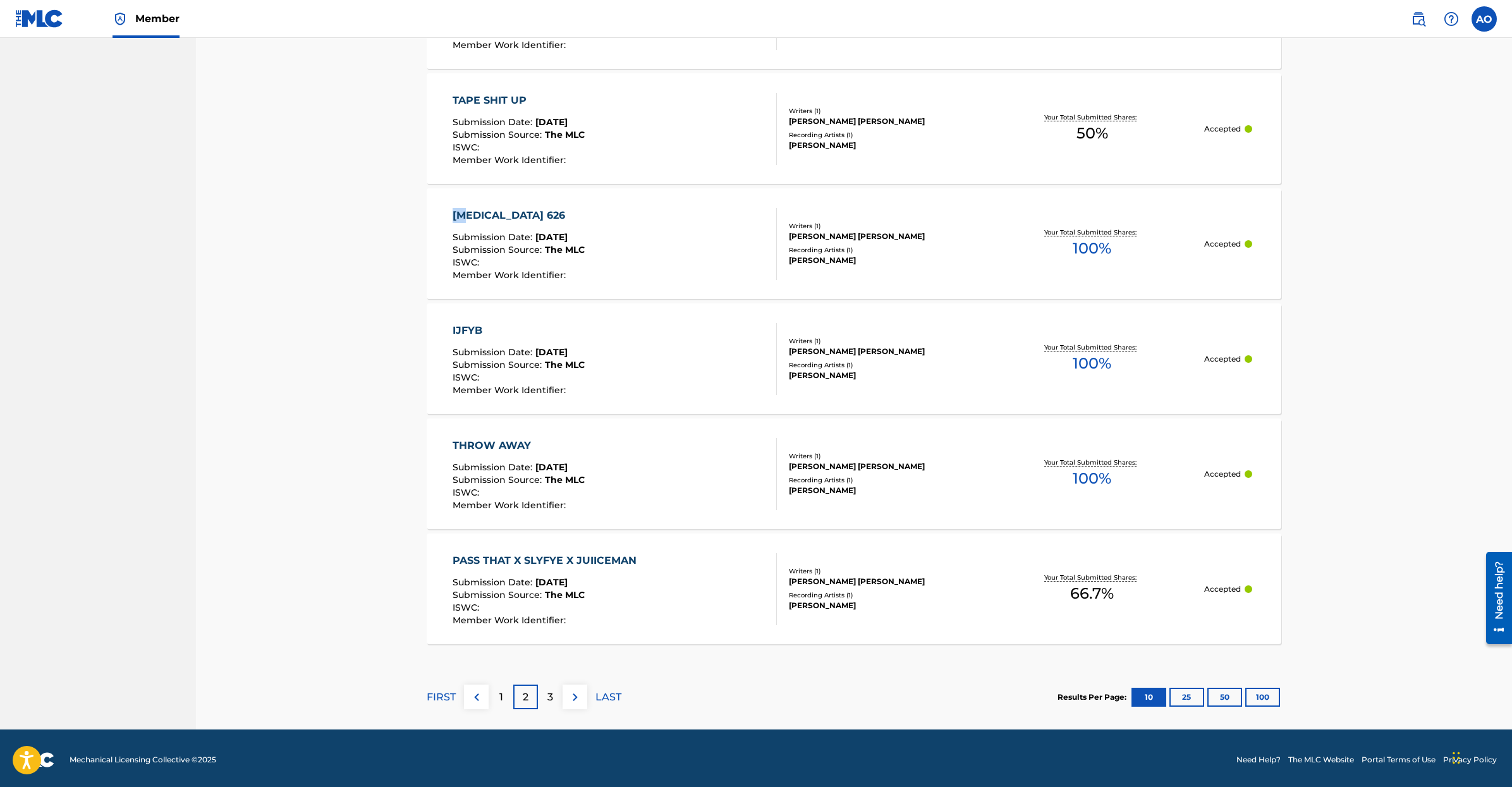
drag, startPoint x: 407, startPoint y: 216, endPoint x: 441, endPoint y: 269, distance: 63.0
click at [1270, 698] on button "100" at bounding box center [1262, 697] width 35 height 19
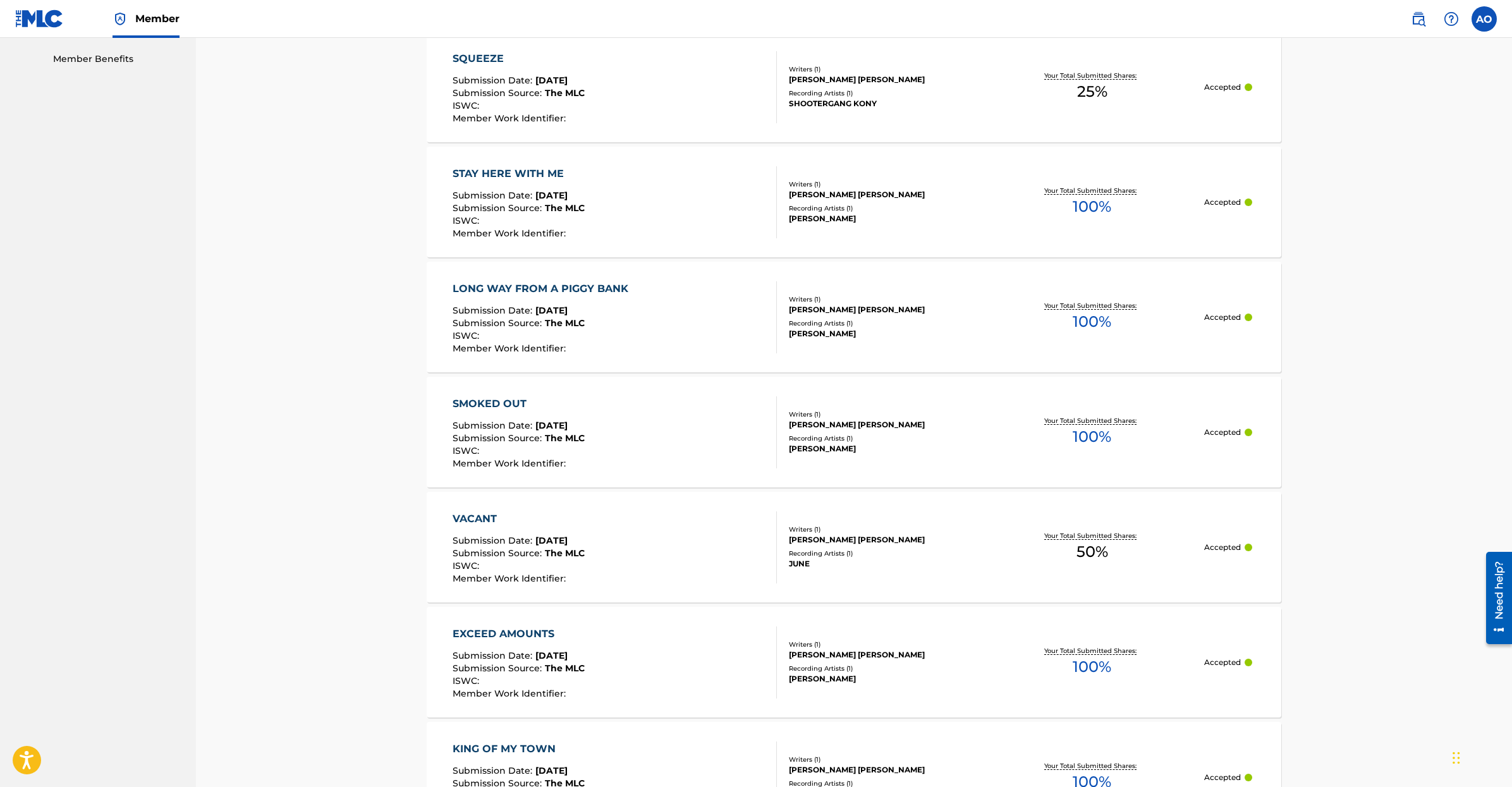
scroll to position [1077, 0]
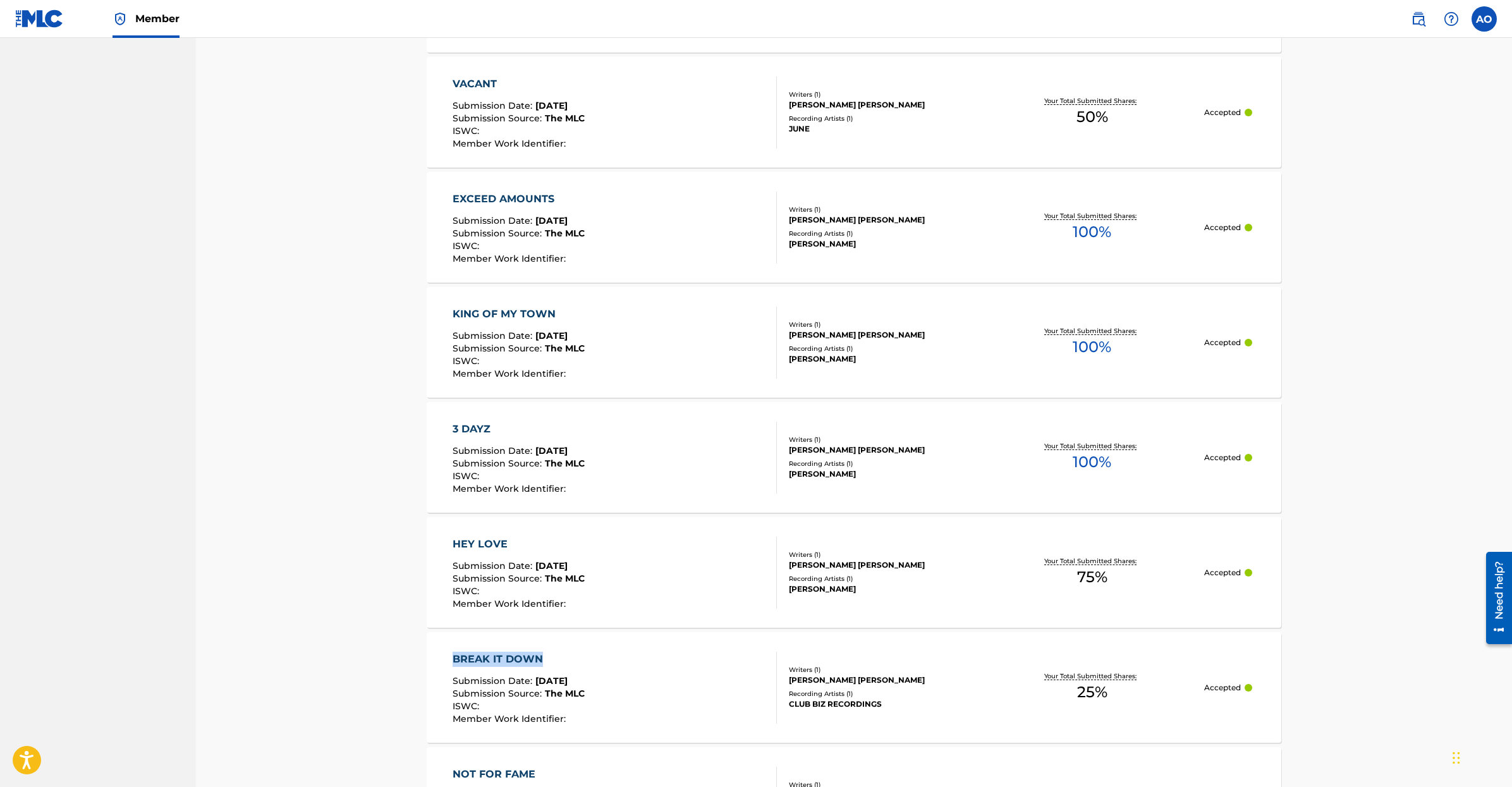
drag, startPoint x: 382, startPoint y: 670, endPoint x: 568, endPoint y: 650, distance: 187.1
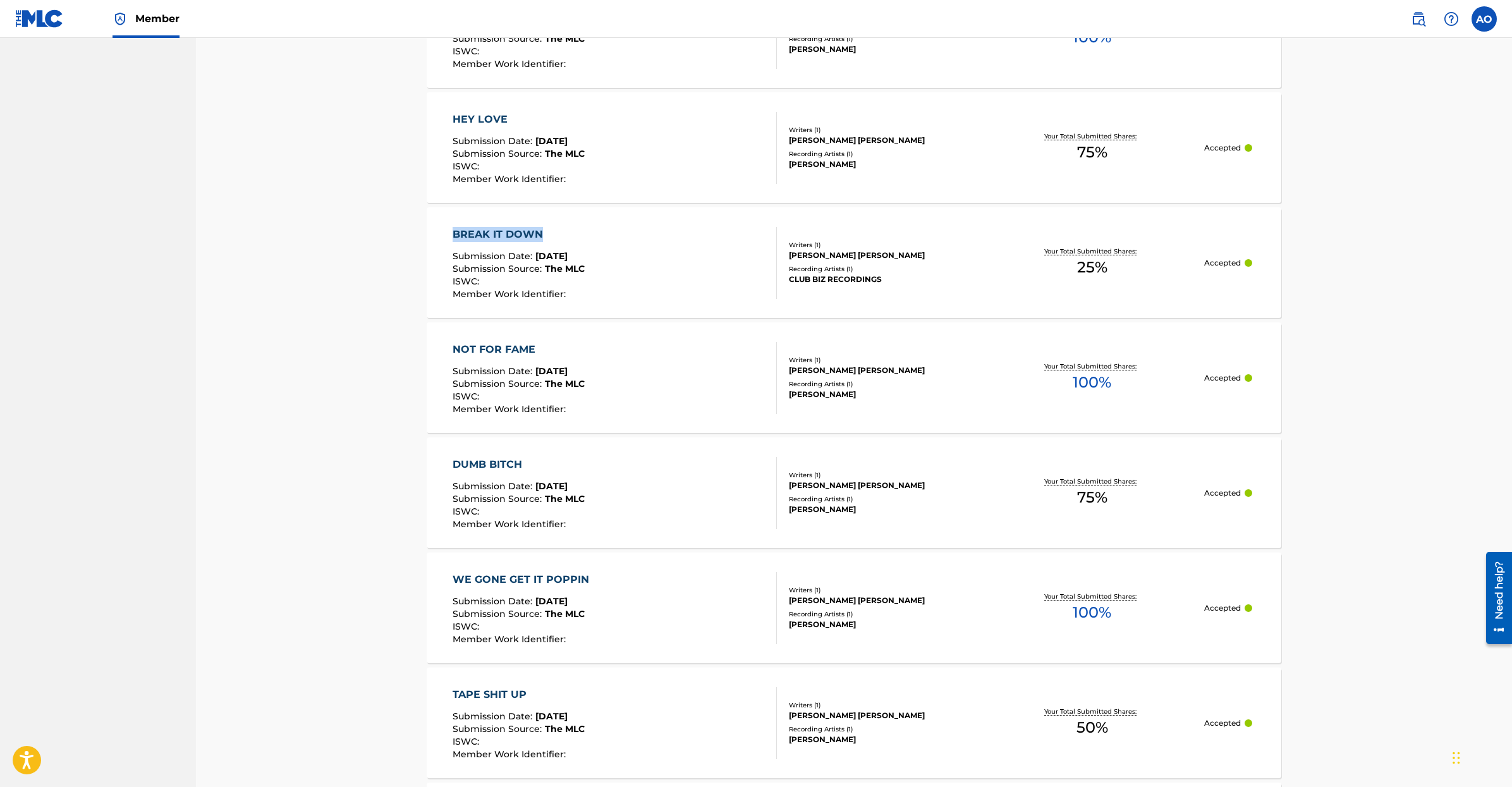
scroll to position [1505, 0]
